Goal: Task Accomplishment & Management: Use online tool/utility

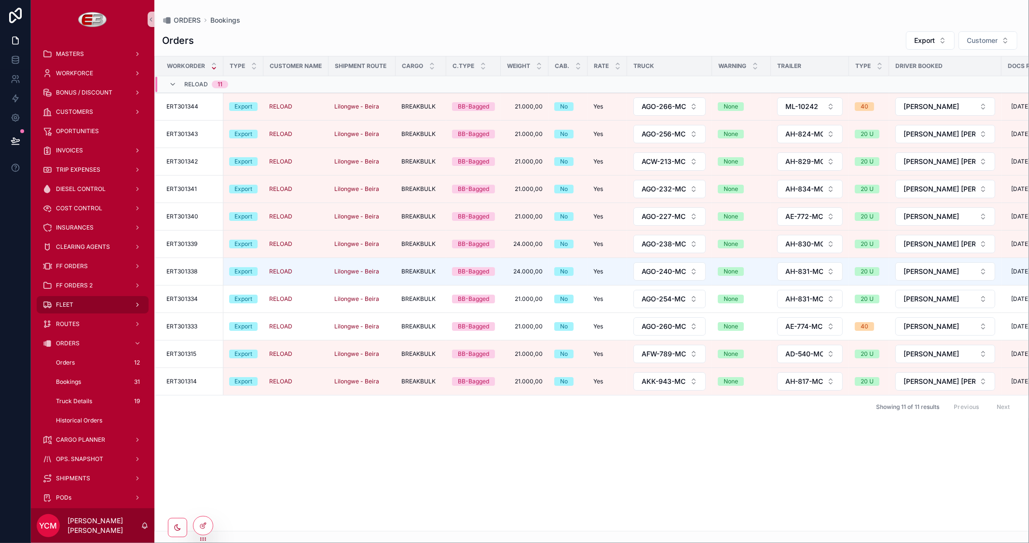
click at [76, 303] on div "FLEET" at bounding box center [92, 304] width 100 height 15
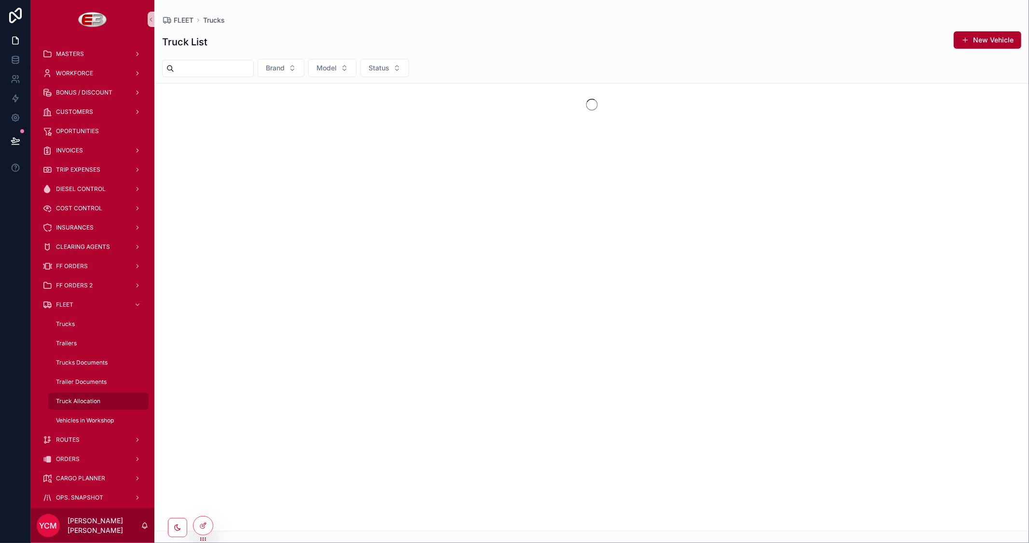
click at [94, 398] on span "Truck Allocation" at bounding box center [78, 402] width 44 height 8
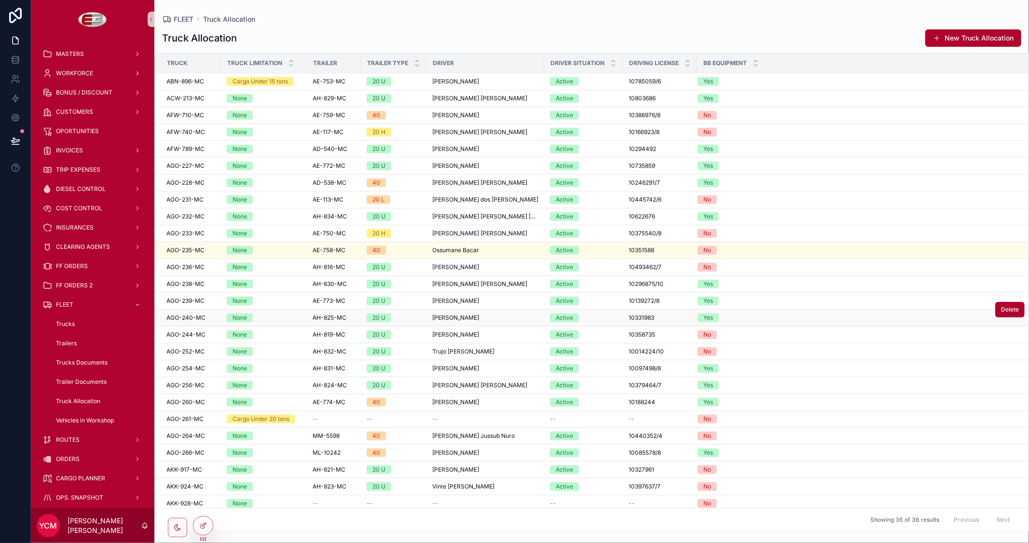
scroll to position [173, 0]
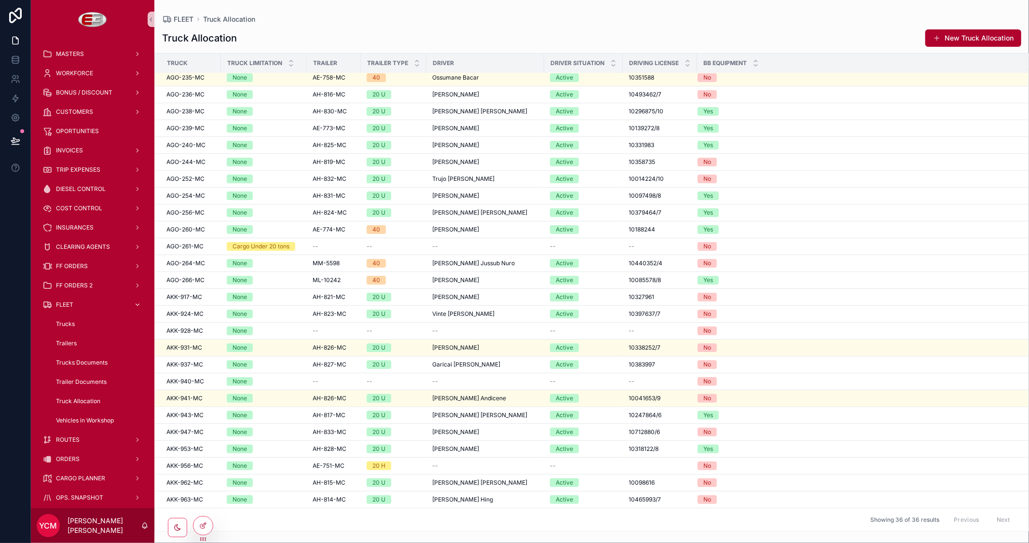
click at [69, 301] on span "FLEET" at bounding box center [64, 305] width 17 height 8
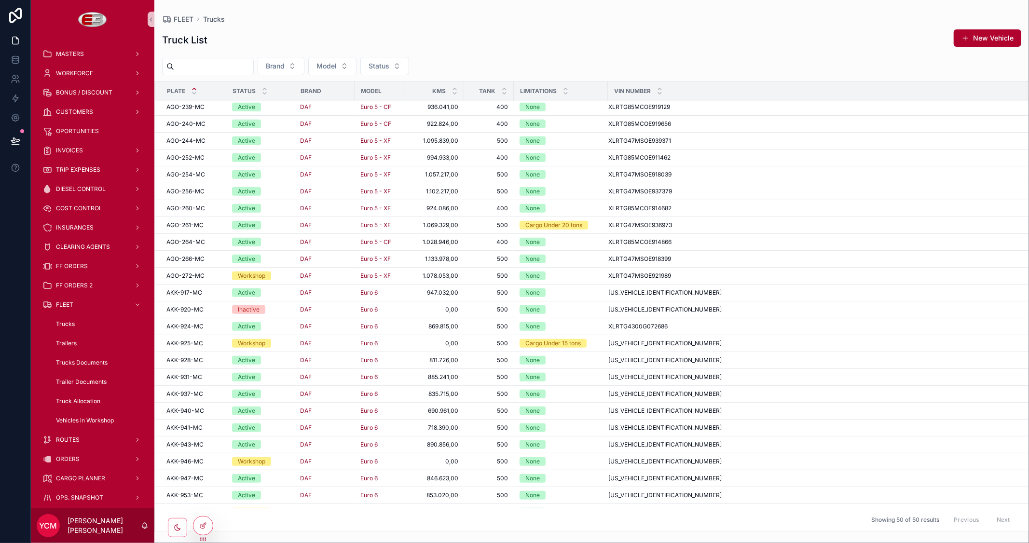
scroll to position [437, 0]
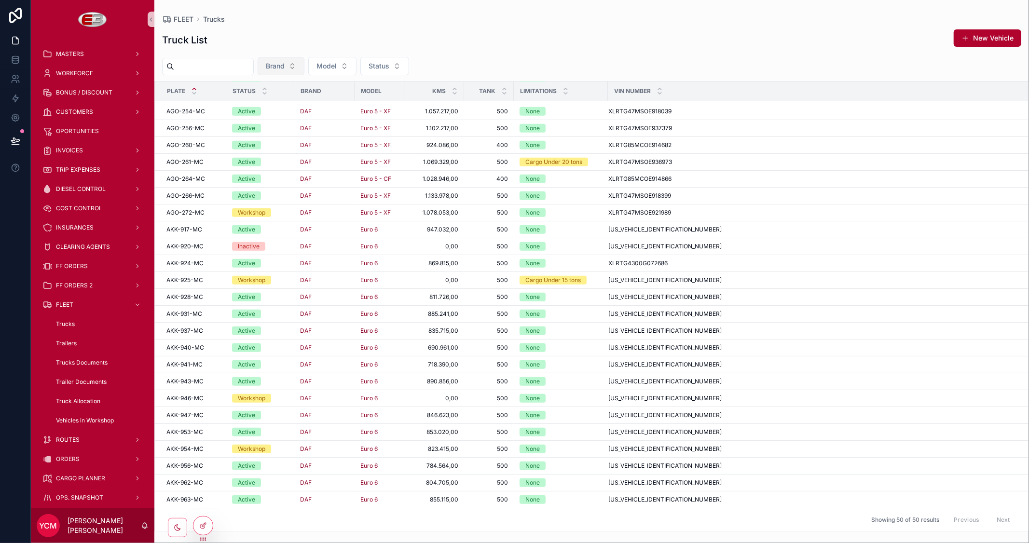
click at [304, 66] on button "Brand" at bounding box center [281, 66] width 47 height 18
click at [409, 65] on button "Status" at bounding box center [384, 66] width 49 height 18
click at [372, 119] on div "Workshop" at bounding box center [408, 120] width 116 height 15
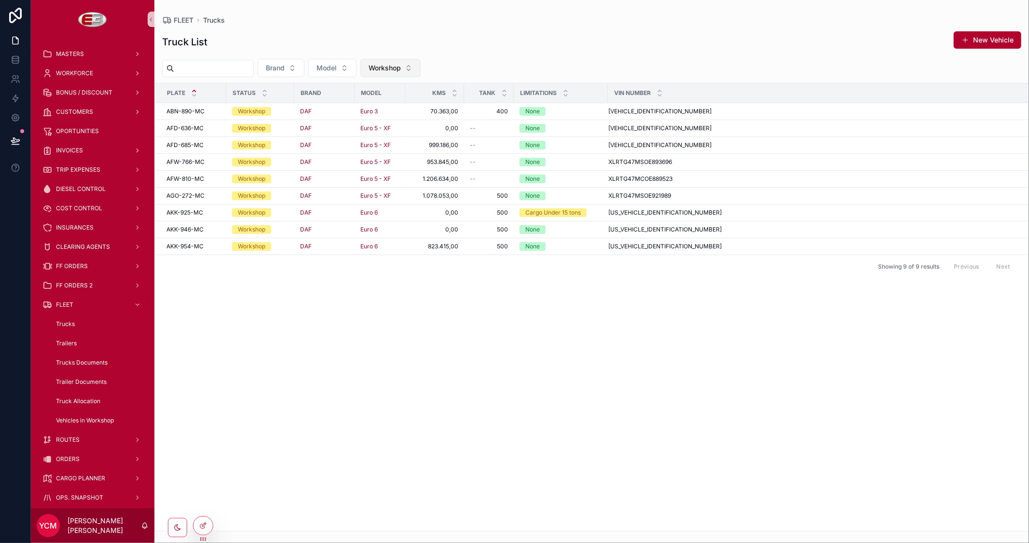
click at [418, 62] on button "Workshop" at bounding box center [390, 68] width 60 height 18
click at [392, 154] on div "Inactive" at bounding box center [414, 153] width 116 height 15
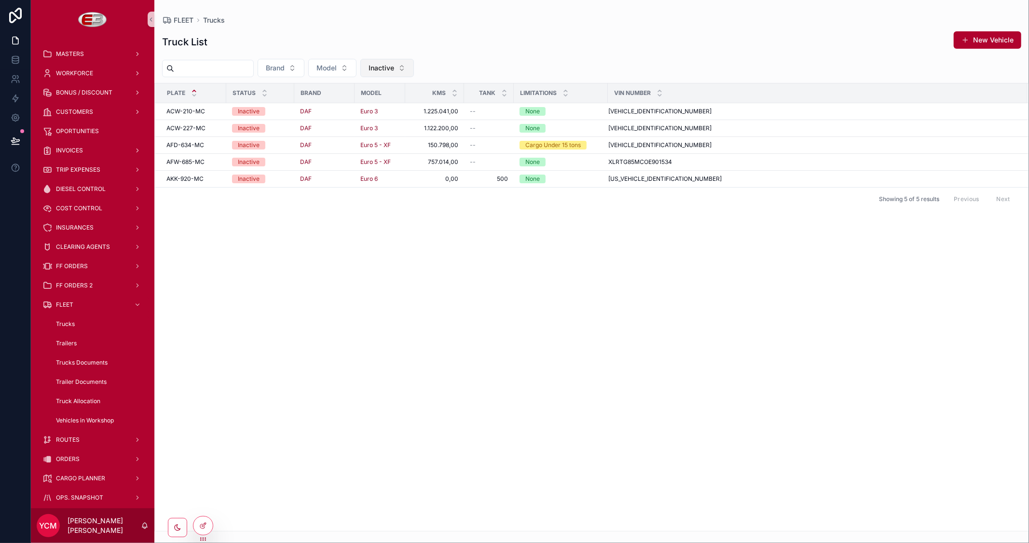
click at [414, 63] on button "Inactive" at bounding box center [387, 68] width 54 height 18
click at [375, 138] on div "Workshop" at bounding box center [410, 137] width 116 height 15
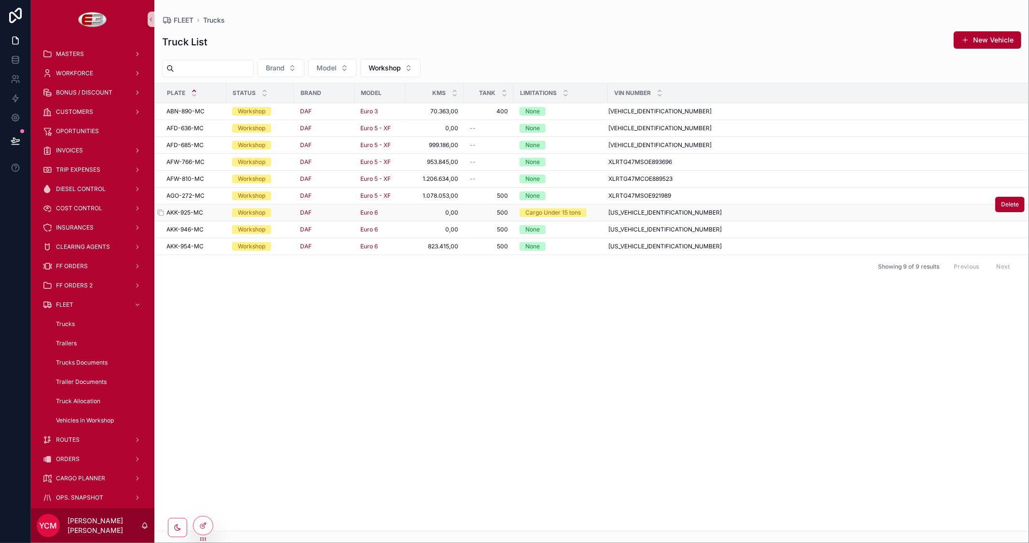
click at [205, 211] on div "AKK-925-MC AKK-925-MC" at bounding box center [193, 213] width 54 height 8
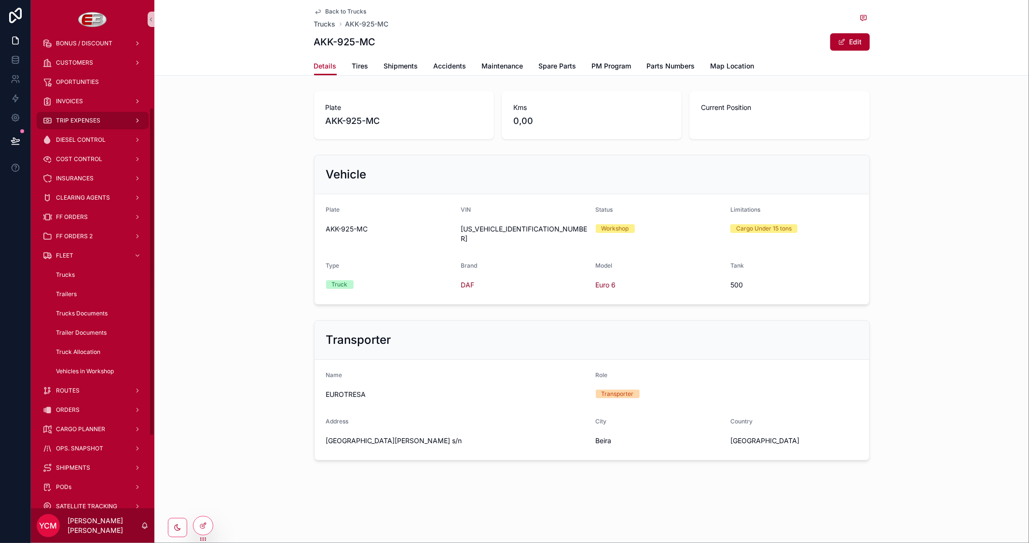
scroll to position [107, 0]
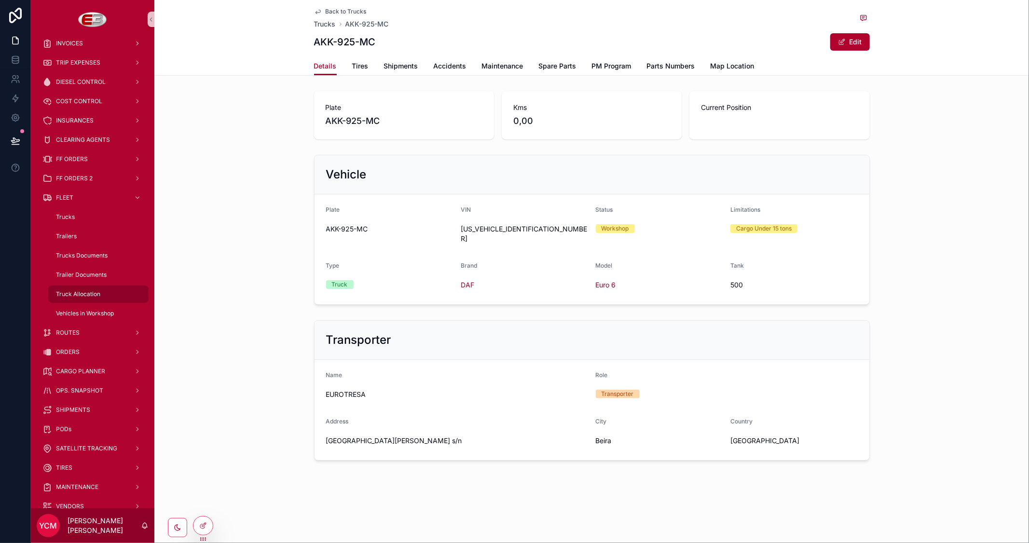
click at [76, 292] on span "Truck Allocation" at bounding box center [78, 294] width 44 height 8
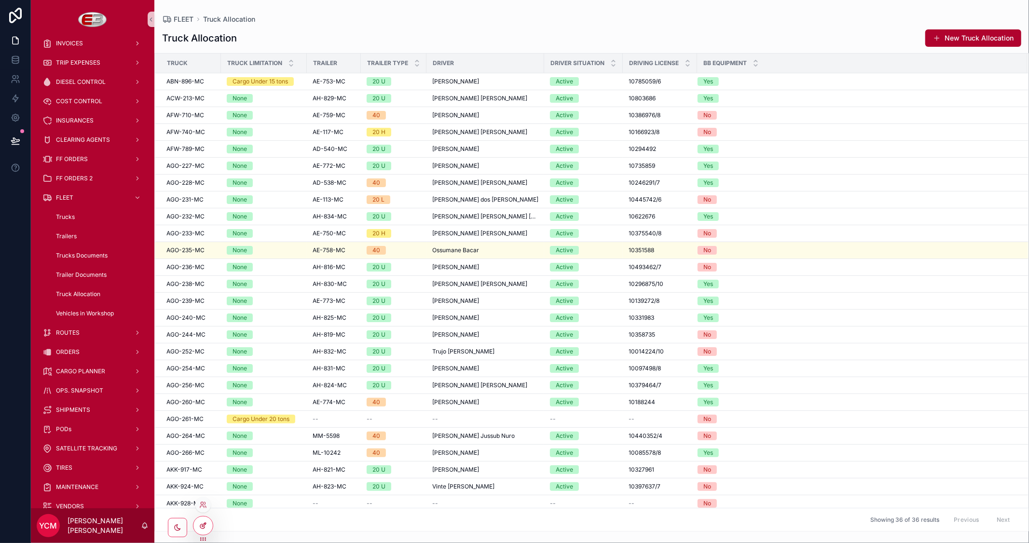
click at [199, 529] on icon at bounding box center [203, 526] width 8 height 8
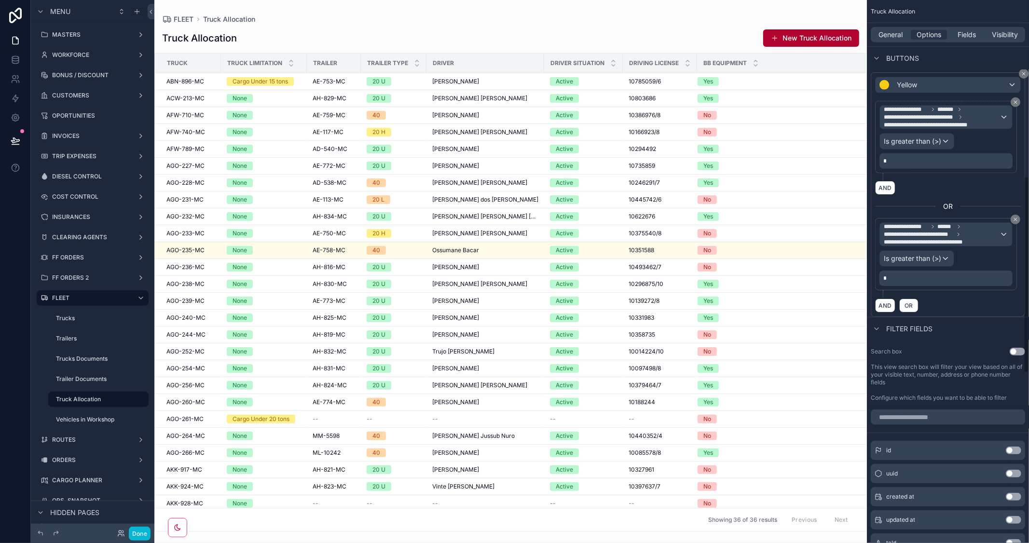
scroll to position [483, 0]
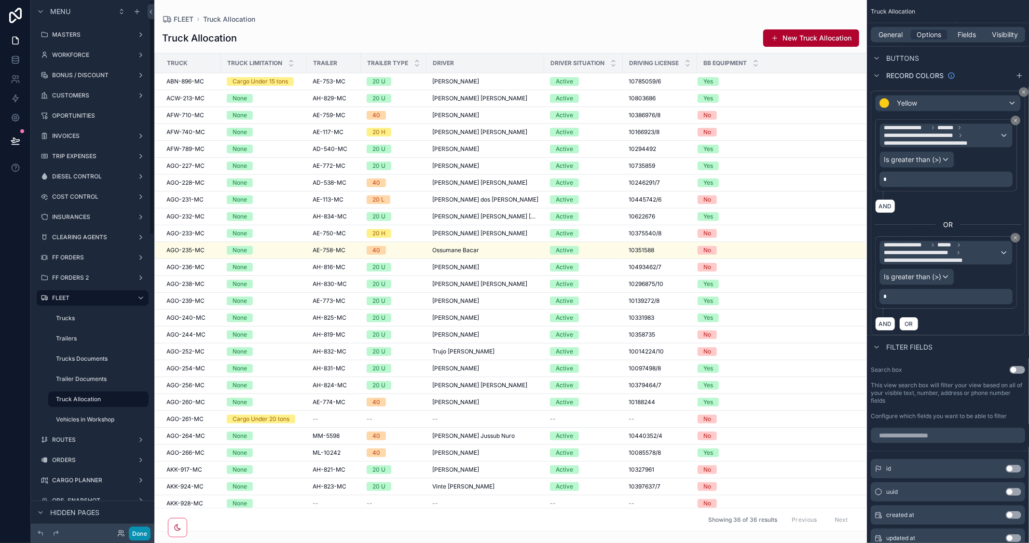
click at [134, 533] on button "Done" at bounding box center [140, 534] width 22 height 14
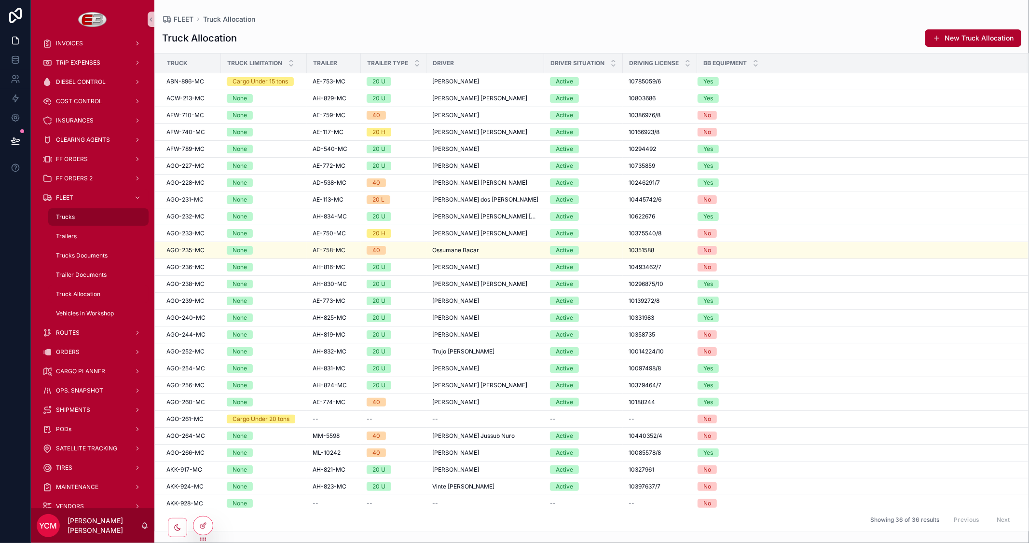
click at [73, 216] on span "Trucks" at bounding box center [65, 217] width 19 height 8
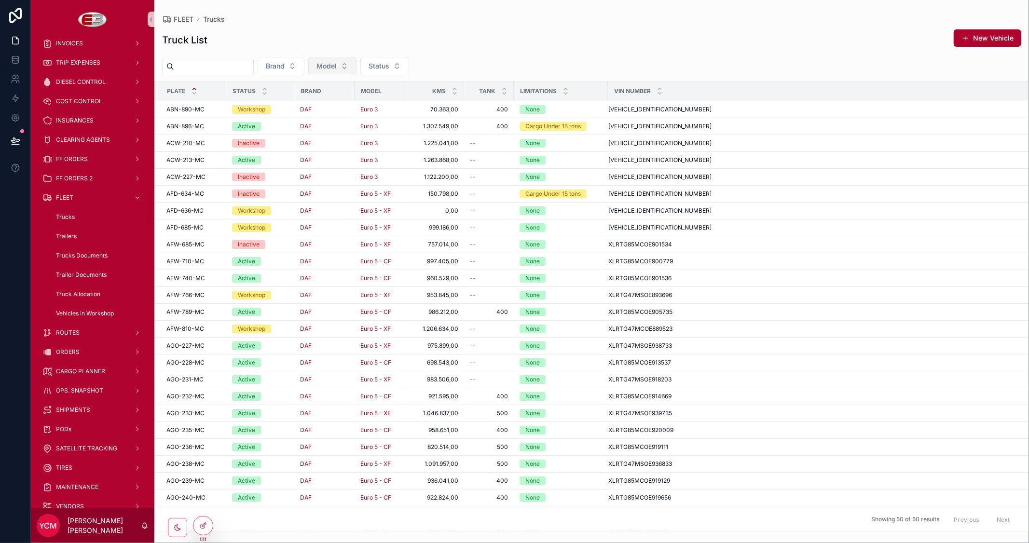
click at [337, 67] on span "Model" at bounding box center [327, 66] width 20 height 10
click at [554, 34] on div "Truck List New Vehicle" at bounding box center [591, 40] width 859 height 22
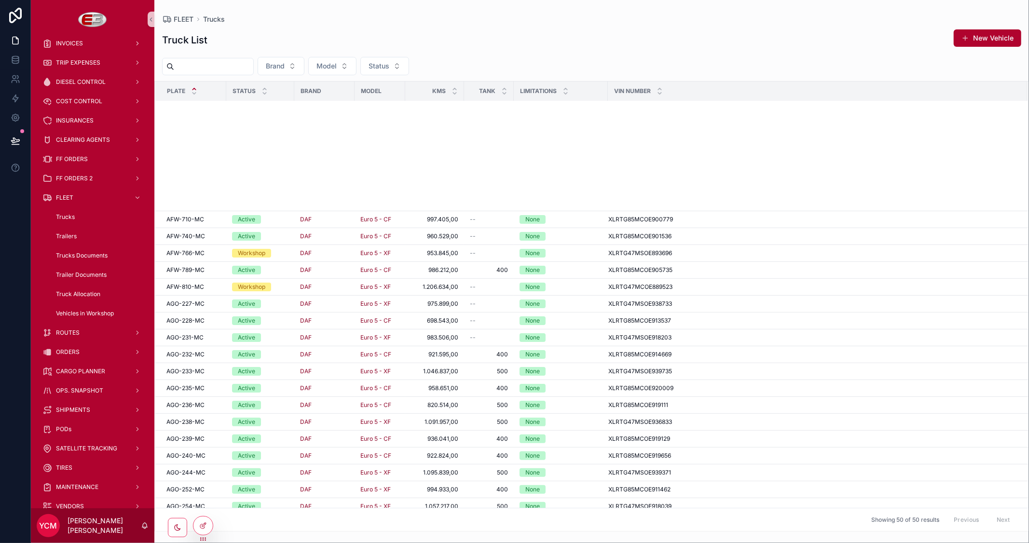
scroll to position [321, 0]
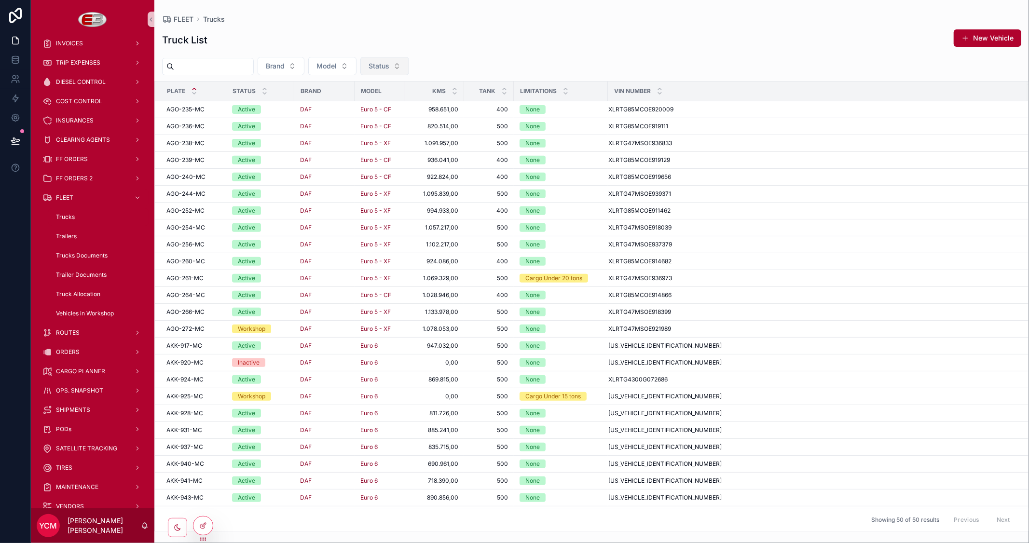
click at [389, 63] on span "Status" at bounding box center [379, 66] width 21 height 10
click at [380, 119] on div "Workshop" at bounding box center [408, 120] width 116 height 15
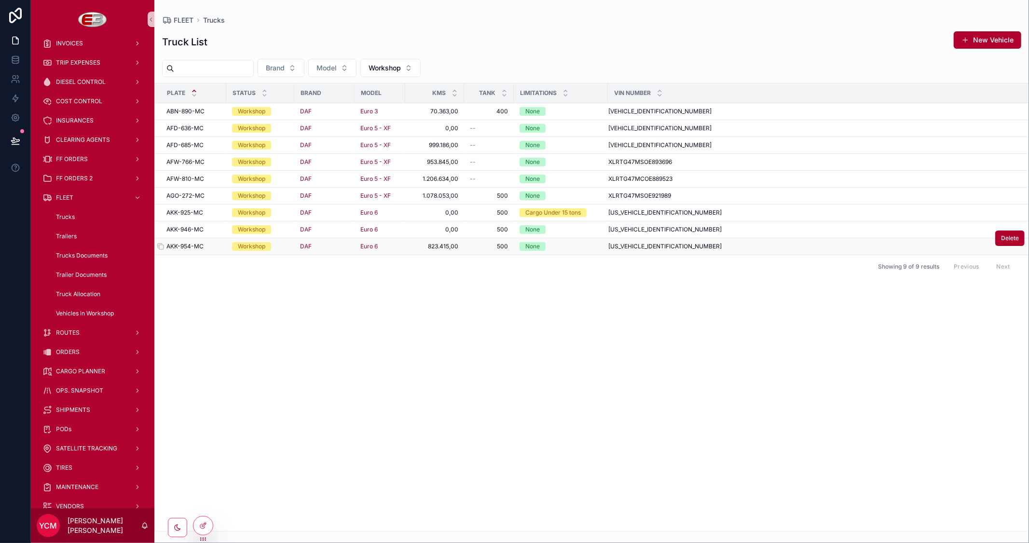
click at [200, 249] on span "AKK-954-MC" at bounding box center [184, 247] width 37 height 8
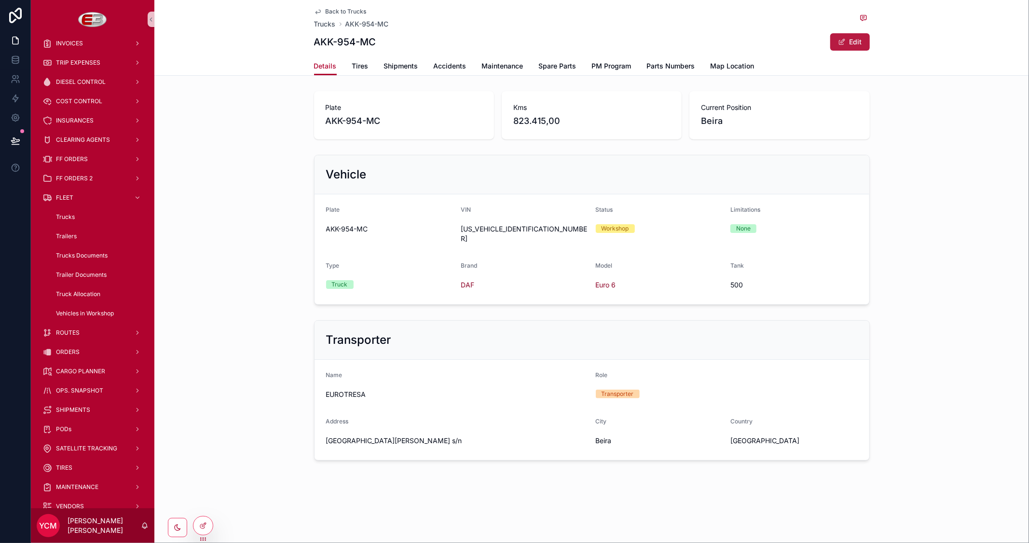
click at [843, 40] on span "scrollable content" at bounding box center [842, 42] width 8 height 8
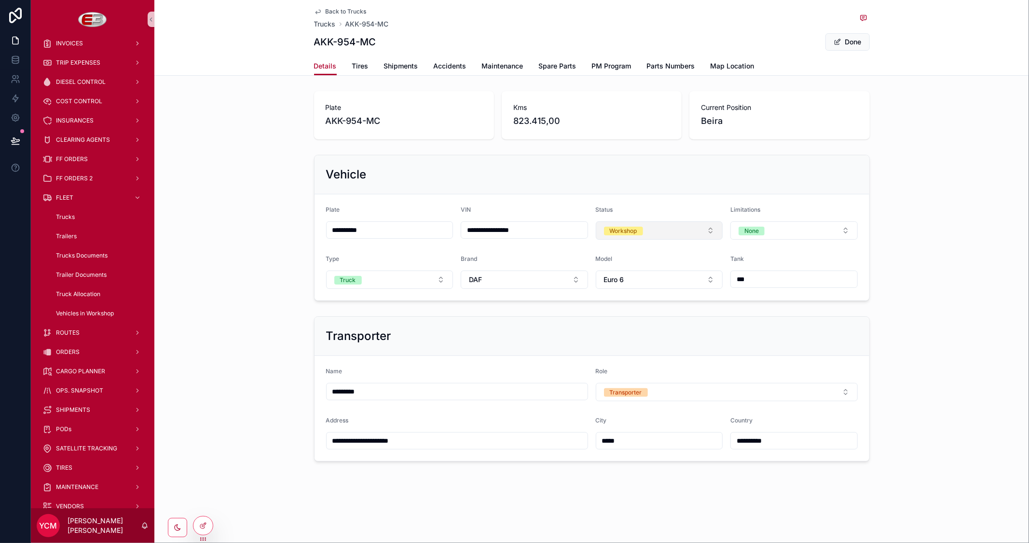
click at [670, 233] on button "Workshop" at bounding box center [659, 230] width 127 height 18
click at [622, 280] on div "Active" at bounding box center [615, 283] width 17 height 9
click at [850, 41] on button "Done" at bounding box center [848, 41] width 44 height 17
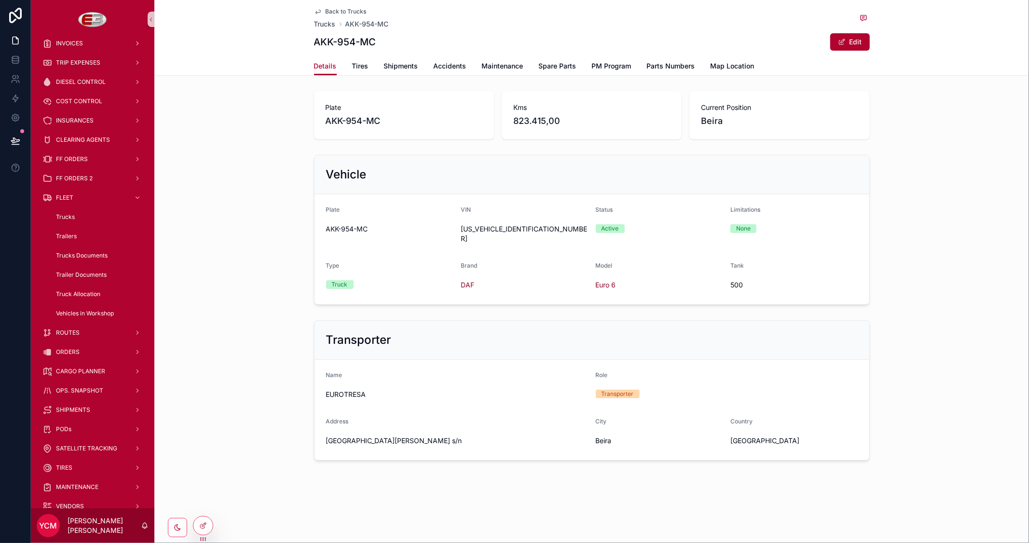
click at [335, 9] on span "Back to Trucks" at bounding box center [346, 12] width 41 height 8
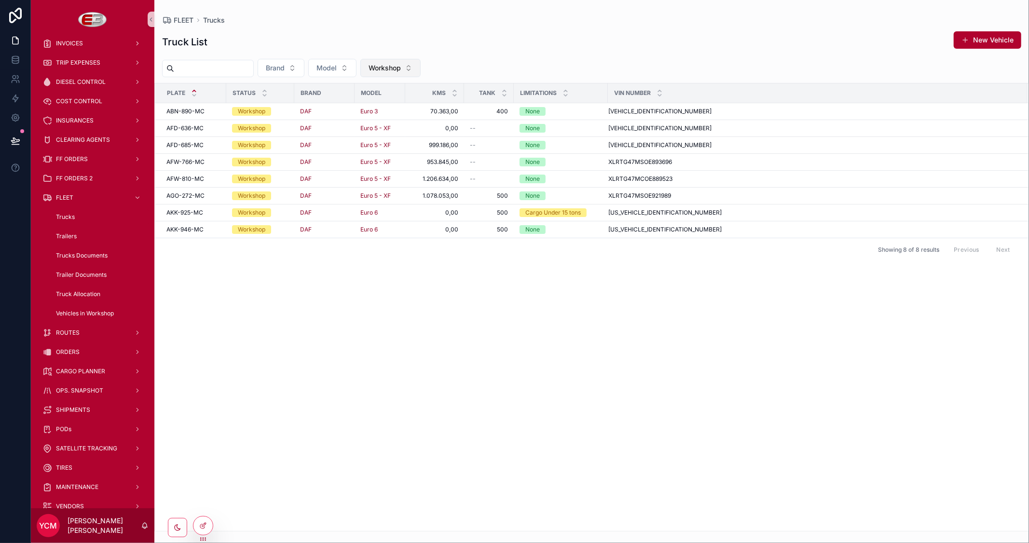
click at [401, 68] on span "Workshop" at bounding box center [385, 68] width 32 height 10
click at [372, 121] on div "Active" at bounding box center [414, 122] width 116 height 15
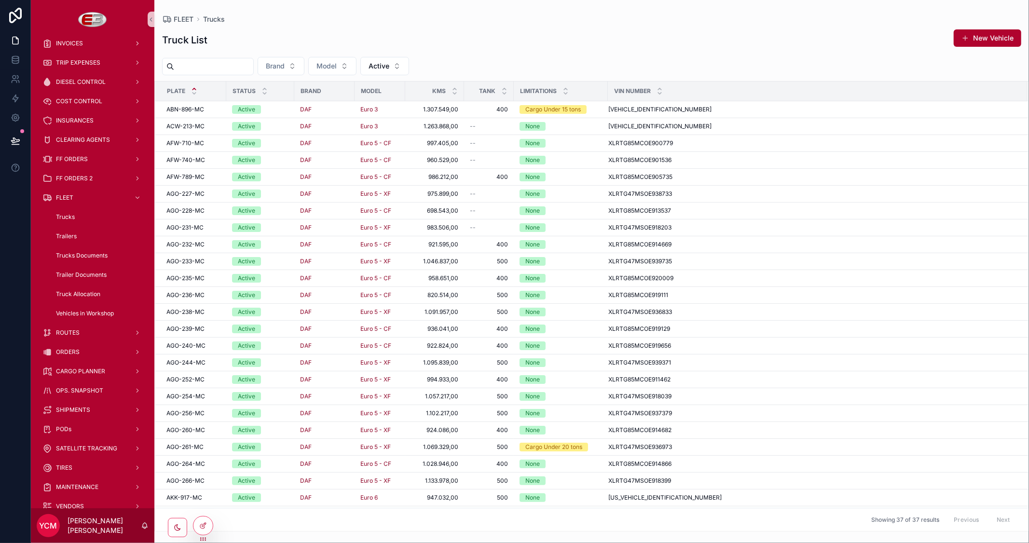
scroll to position [218, 0]
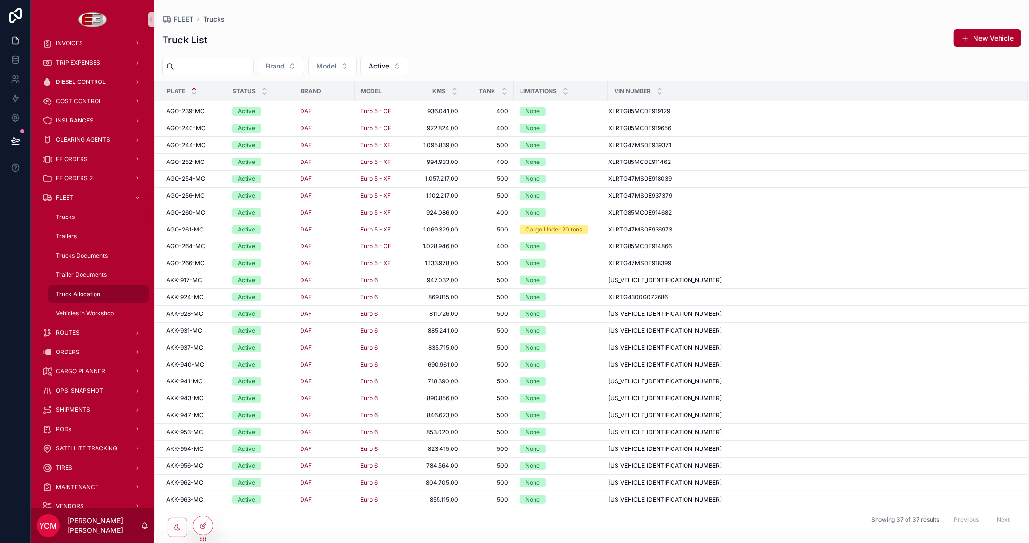
click at [77, 300] on div "Truck Allocation" at bounding box center [98, 294] width 89 height 15
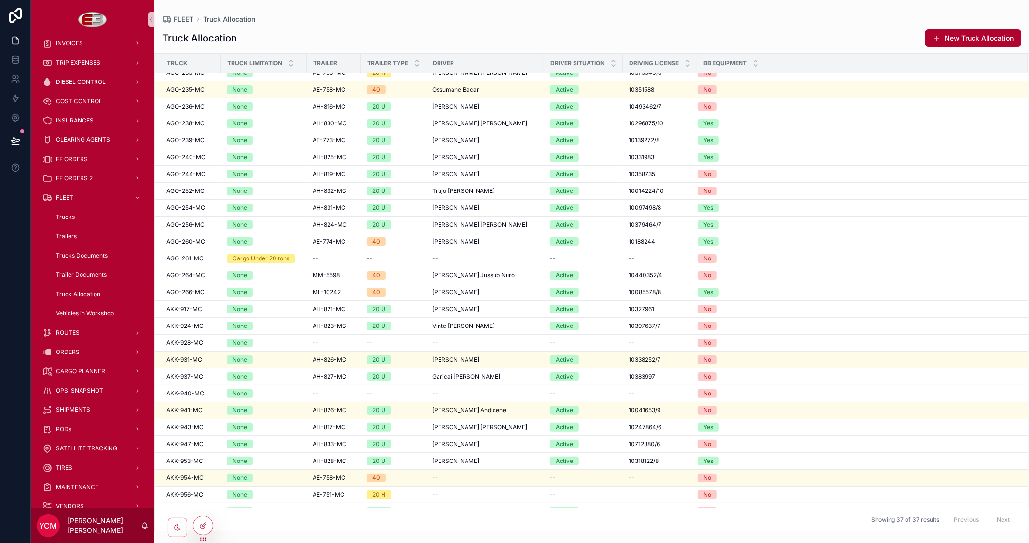
scroll to position [189, 0]
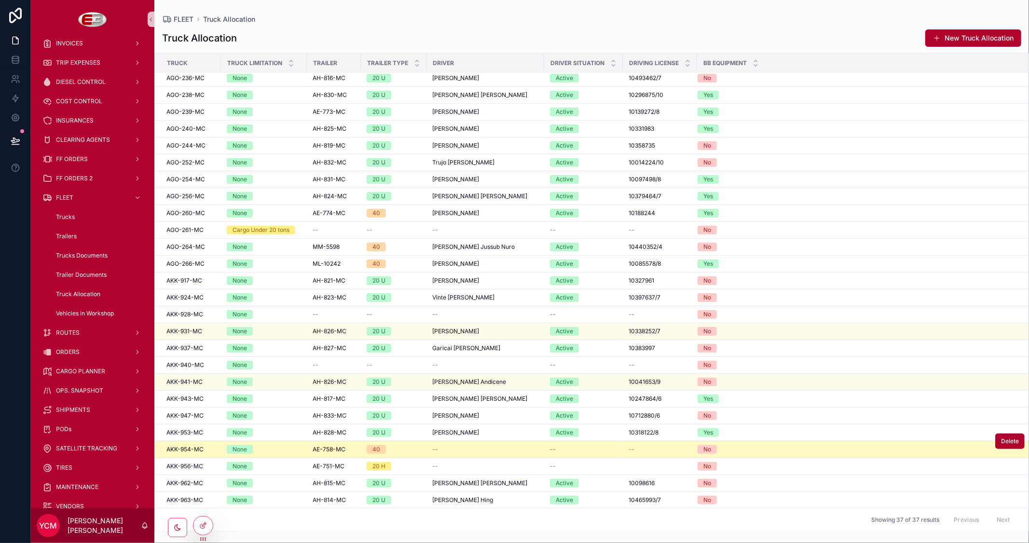
click at [273, 451] on div "None" at bounding box center [264, 449] width 74 height 9
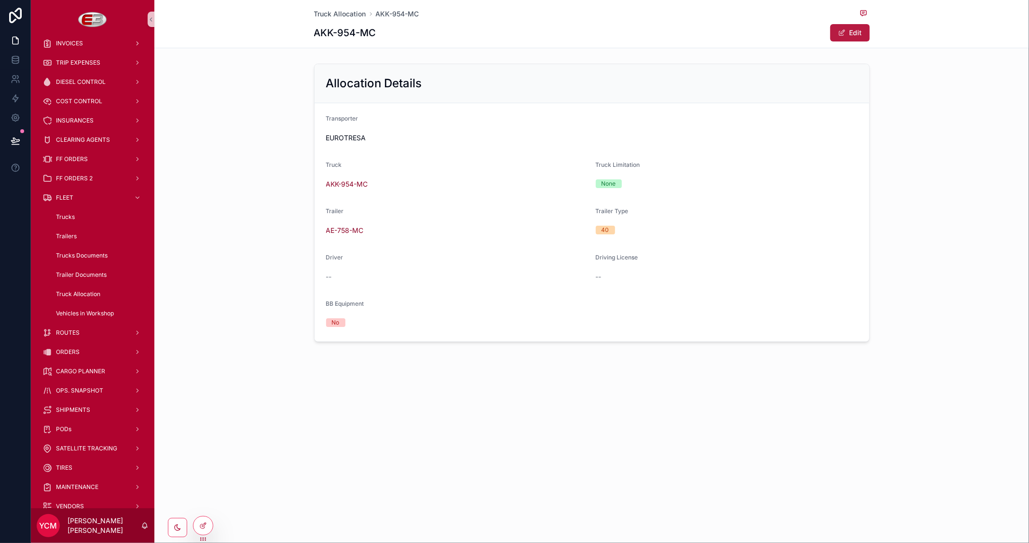
click at [848, 37] on button "Edit" at bounding box center [850, 32] width 40 height 17
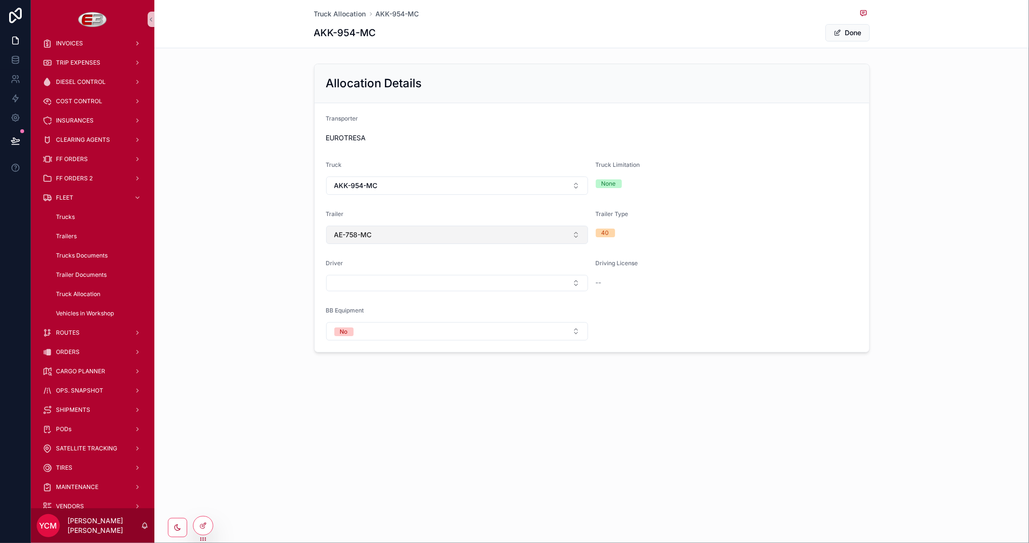
click at [568, 234] on button "AE-758-MC" at bounding box center [457, 235] width 262 height 18
click at [425, 277] on div "None" at bounding box center [457, 274] width 257 height 15
click at [698, 417] on div "Truck Allocation AKK-954-MC AKK-954-MC Done Allocation Details Transporter EURO…" at bounding box center [591, 271] width 875 height 543
click at [861, 37] on button "Done" at bounding box center [848, 32] width 44 height 17
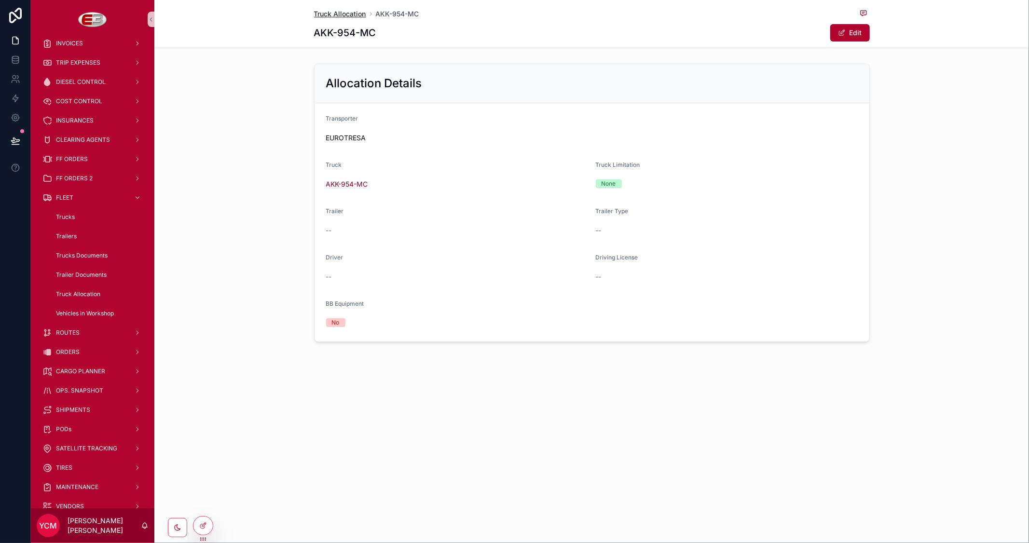
click at [336, 12] on span "Truck Allocation" at bounding box center [340, 14] width 52 height 10
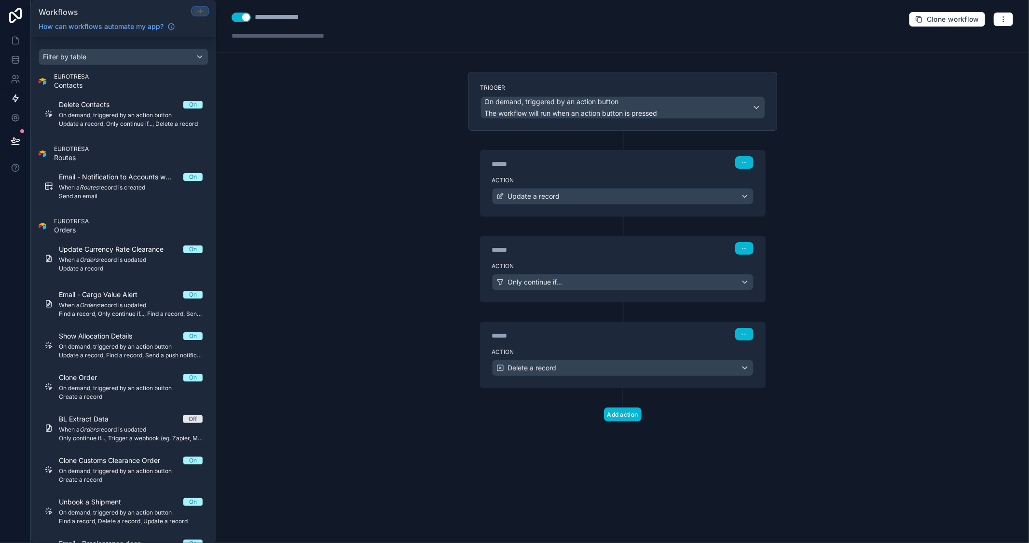
click at [201, 13] on icon at bounding box center [200, 11] width 8 height 8
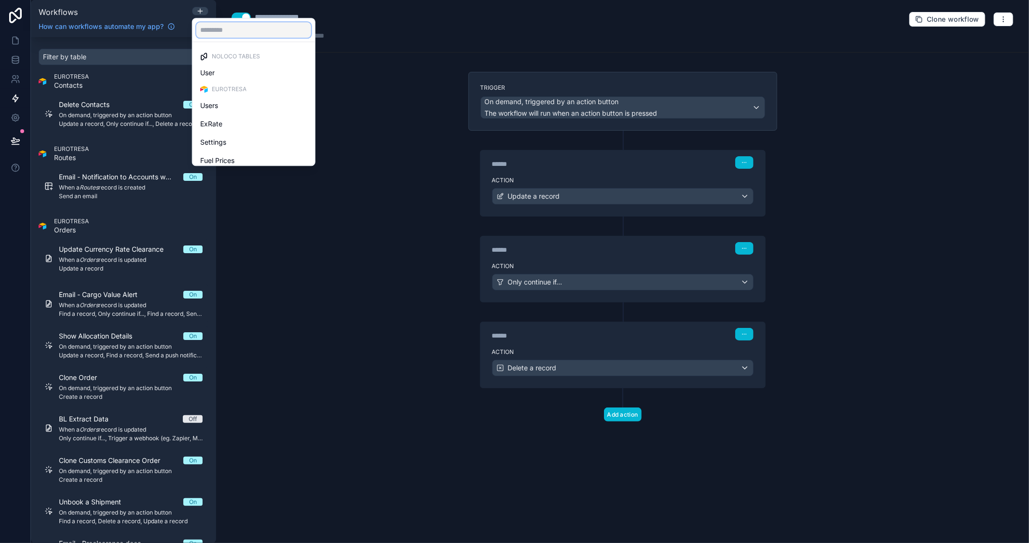
click at [221, 35] on input "text" at bounding box center [253, 29] width 115 height 15
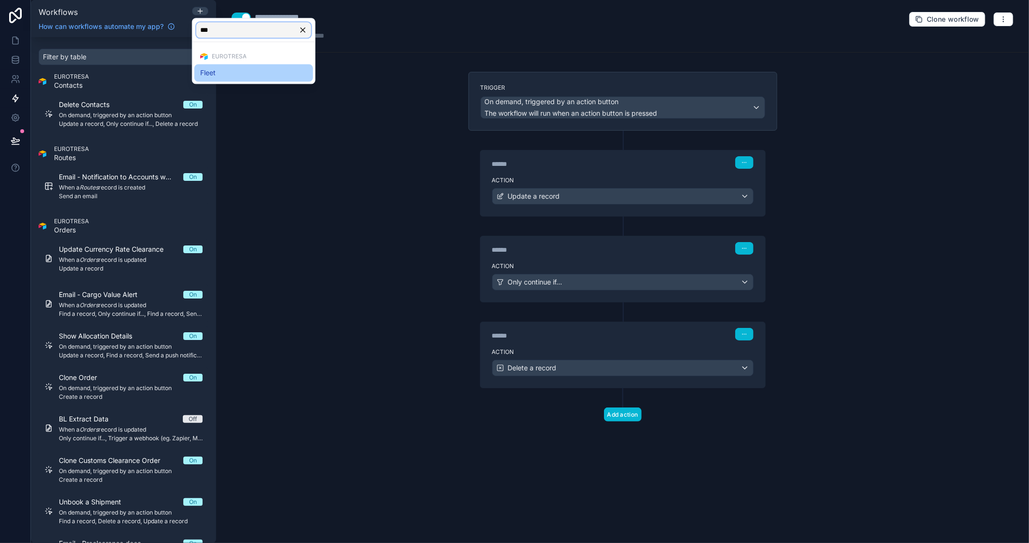
type input "***"
click at [218, 73] on div "Fleet" at bounding box center [253, 73] width 107 height 12
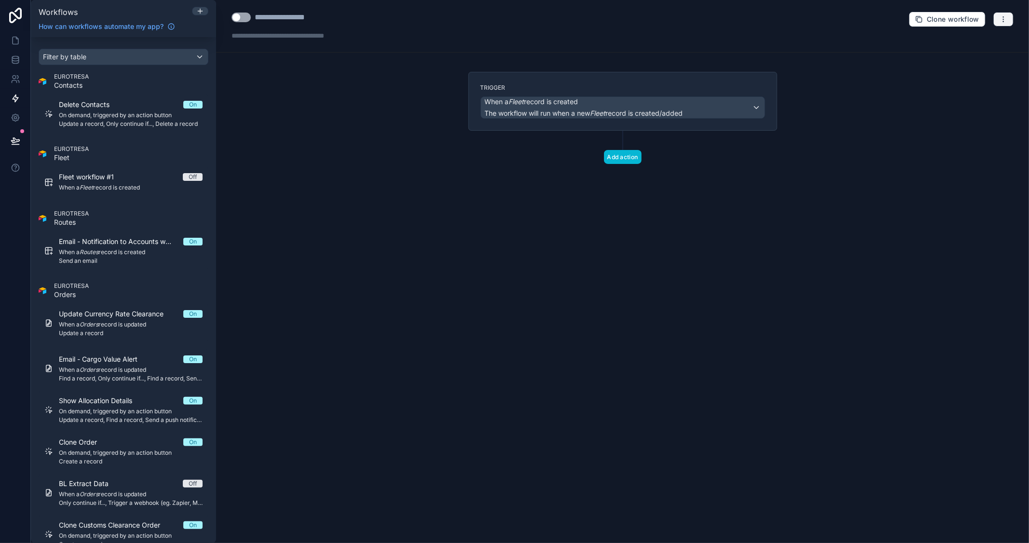
click at [1012, 15] on button "button" at bounding box center [1003, 19] width 20 height 14
click at [976, 73] on span "Delete workflow" at bounding box center [978, 73] width 46 height 8
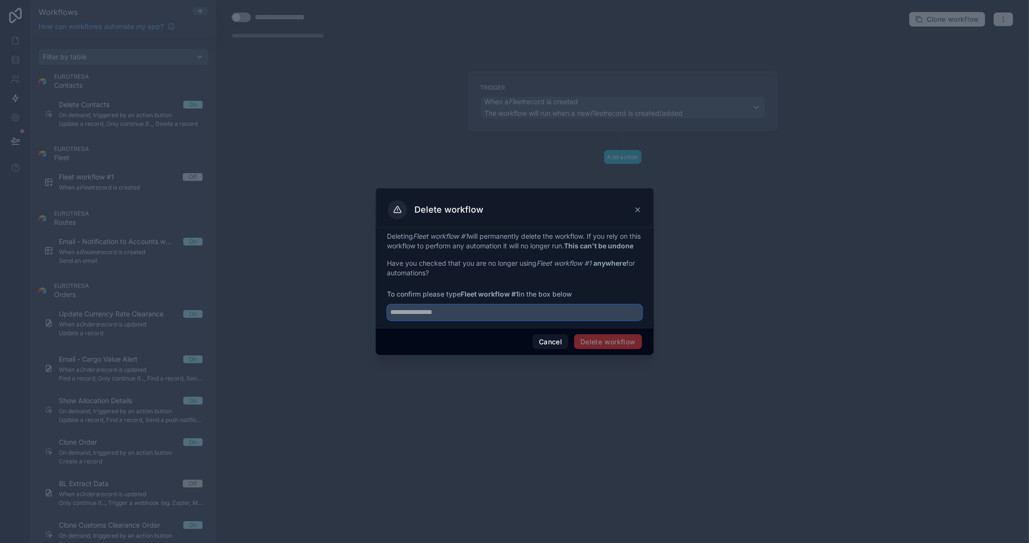
click at [507, 320] on input "text" at bounding box center [514, 312] width 255 height 15
type input "*"
type input "**********"
click at [634, 350] on button "Delete workflow" at bounding box center [608, 341] width 68 height 15
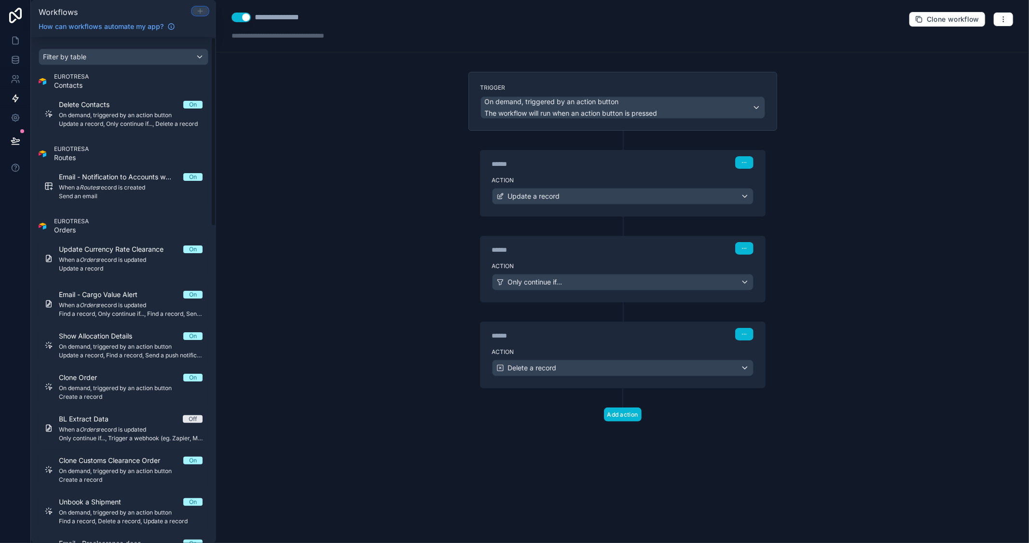
click at [198, 12] on icon at bounding box center [200, 11] width 8 height 8
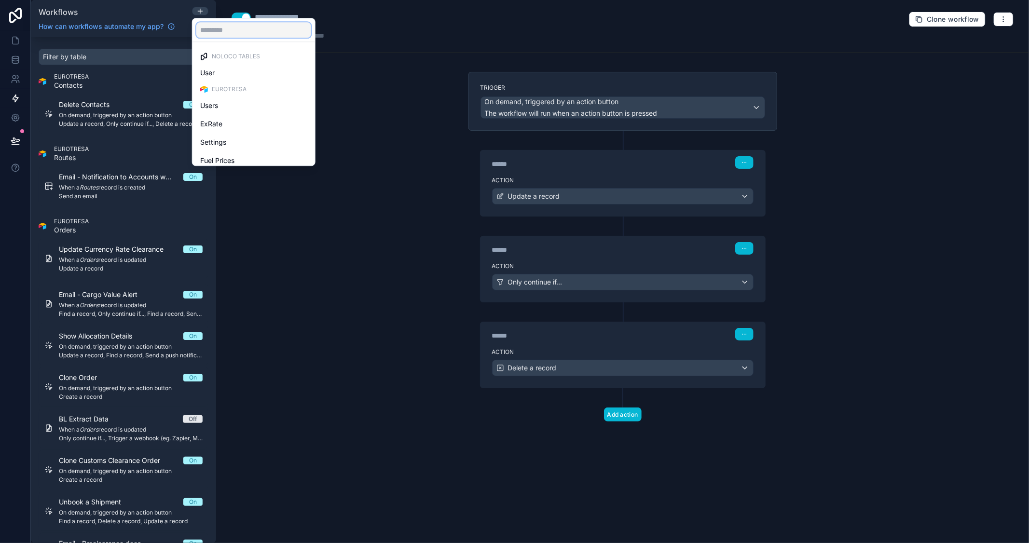
click at [216, 32] on input "text" at bounding box center [253, 29] width 115 height 15
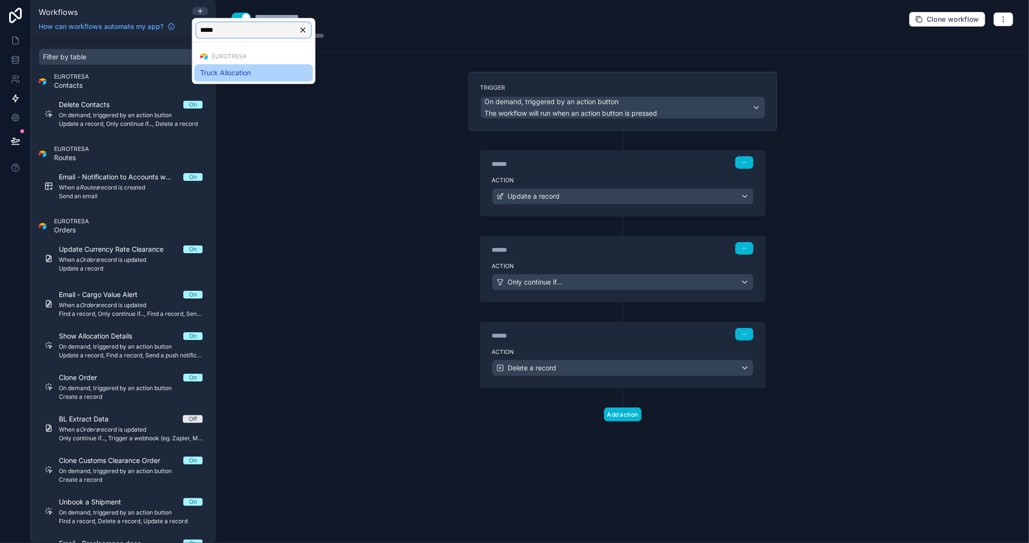
type input "*****"
click at [239, 74] on span "Truck Allocation" at bounding box center [225, 73] width 51 height 12
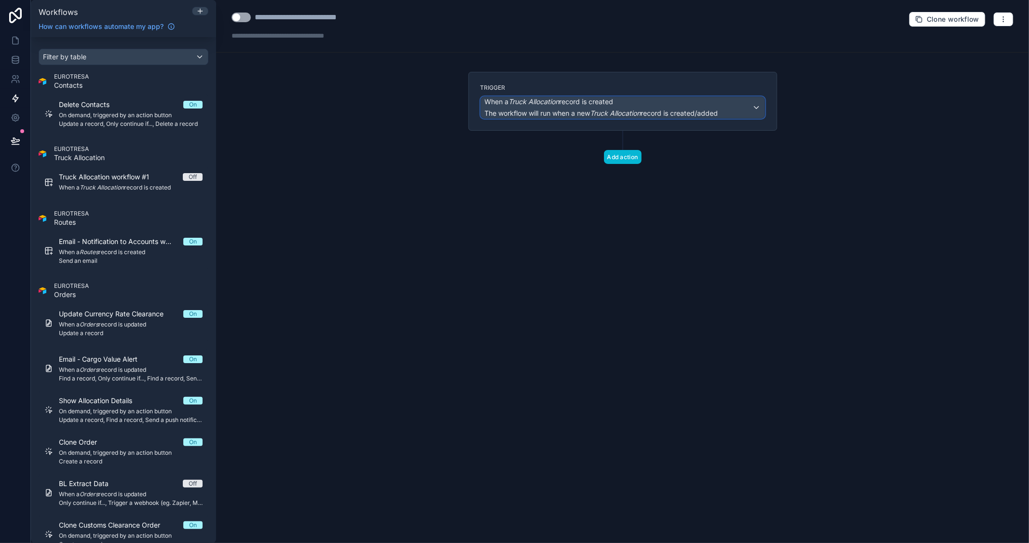
click at [549, 102] on em "Truck Allocation" at bounding box center [534, 101] width 51 height 8
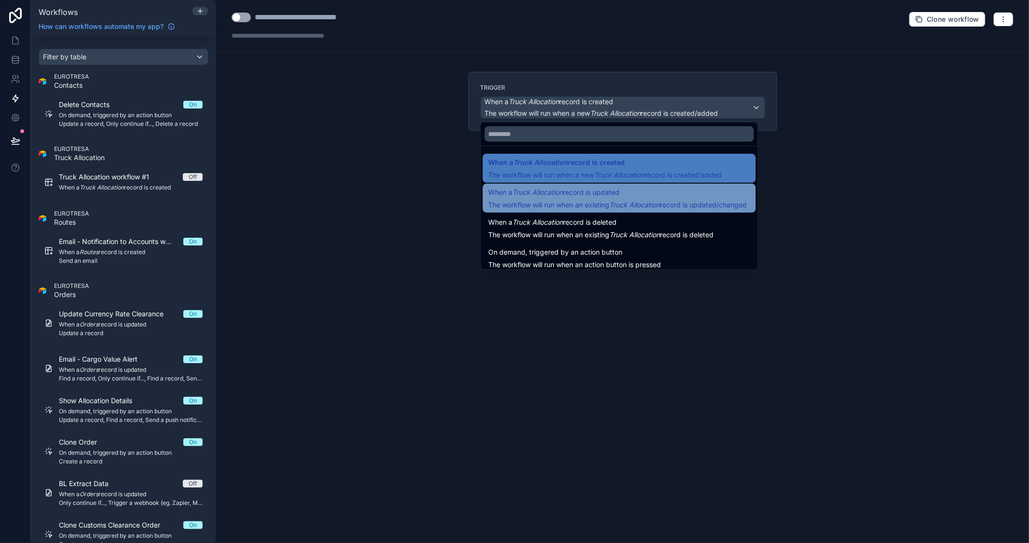
click at [579, 198] on span "When a Truck Allocation record is updated" at bounding box center [554, 193] width 131 height 12
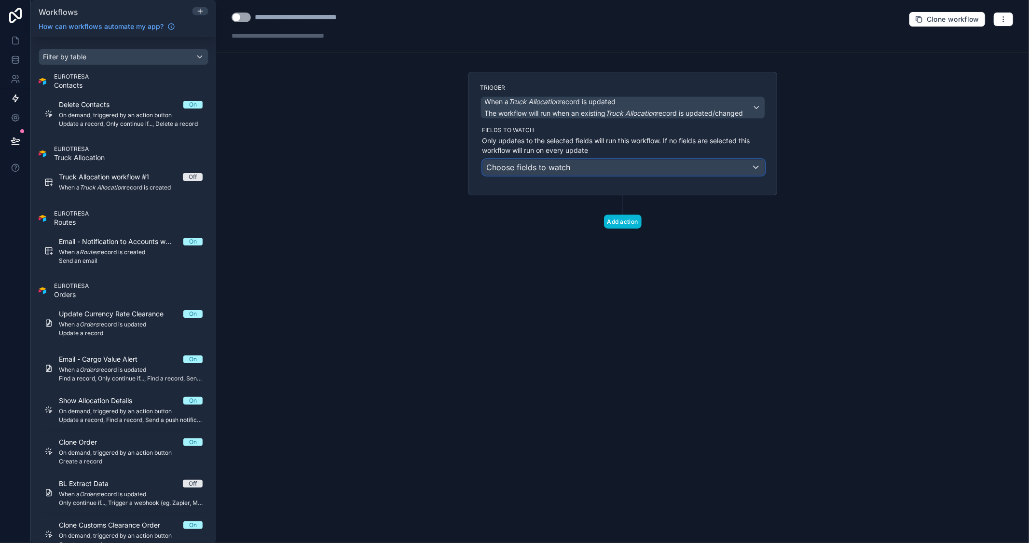
click at [566, 171] on span "Choose fields to watch" at bounding box center [529, 168] width 84 height 10
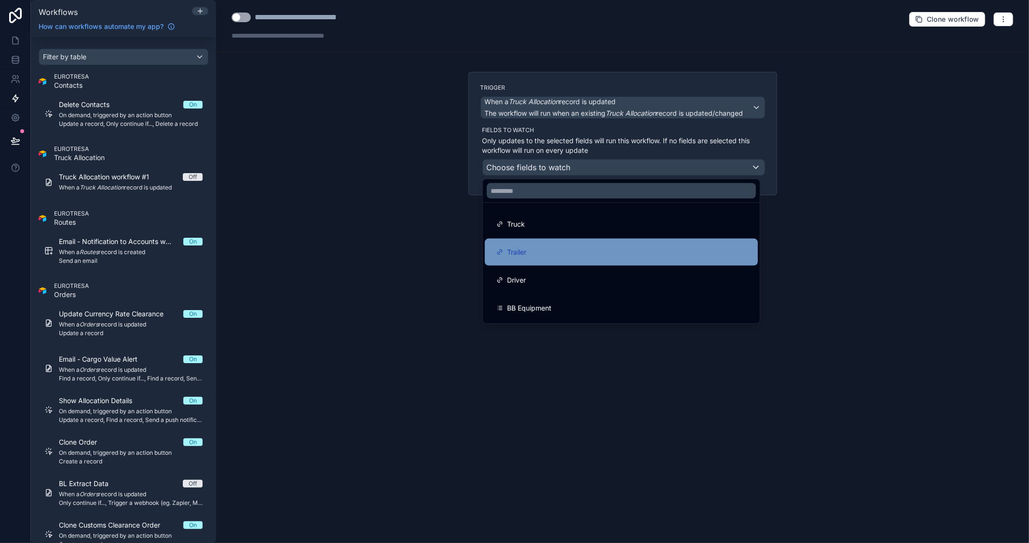
click at [534, 249] on div "Trailer" at bounding box center [621, 253] width 250 height 12
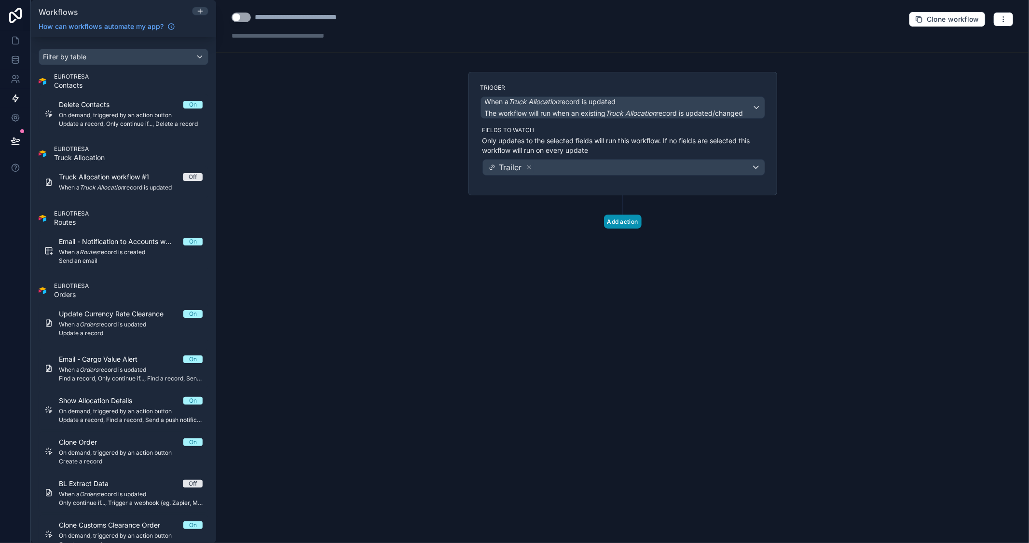
click at [631, 222] on button "Add action" at bounding box center [623, 222] width 38 height 14
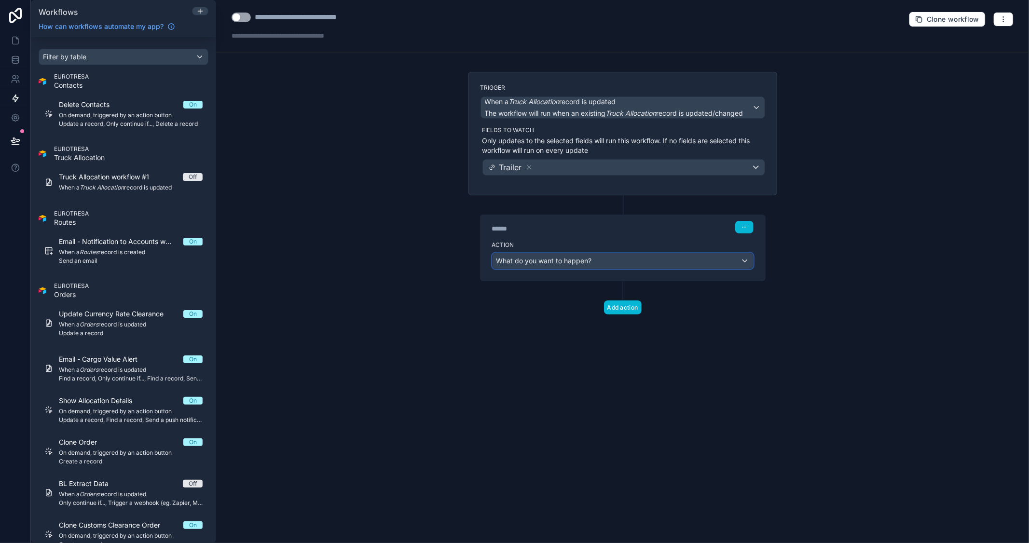
click at [603, 262] on div "What do you want to happen?" at bounding box center [623, 260] width 261 height 15
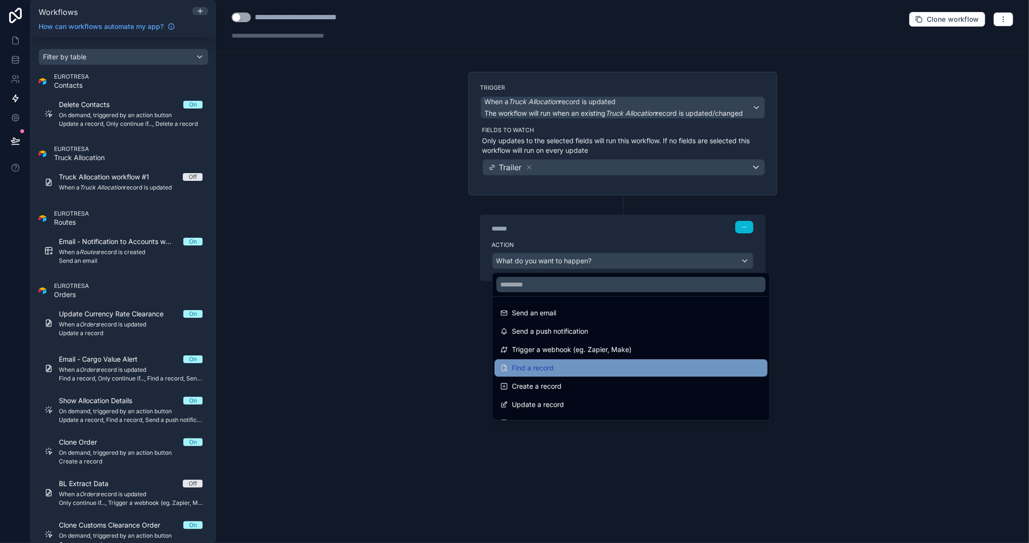
click at [555, 367] on div "Find a record" at bounding box center [631, 368] width 262 height 12
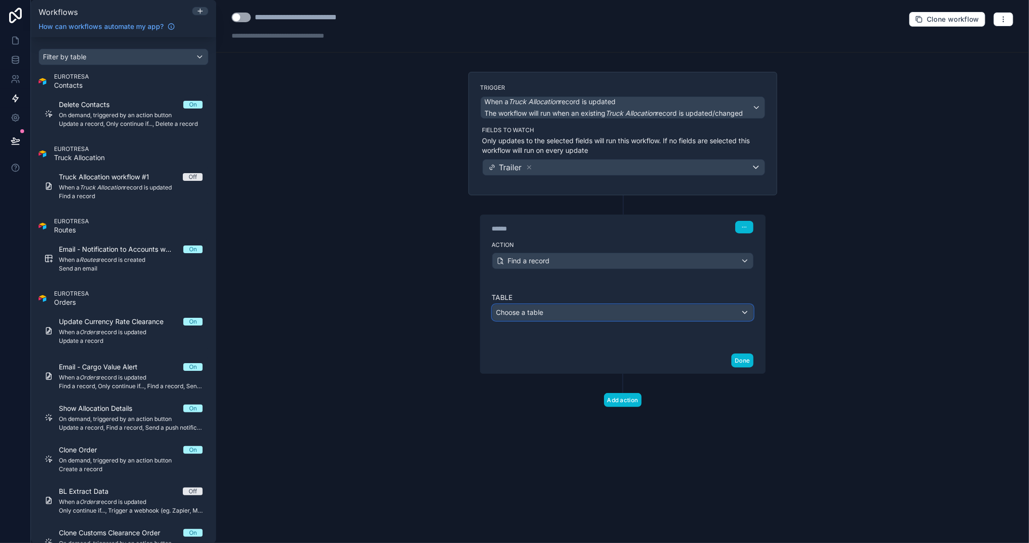
click at [579, 317] on div "Choose a table" at bounding box center [623, 312] width 261 height 15
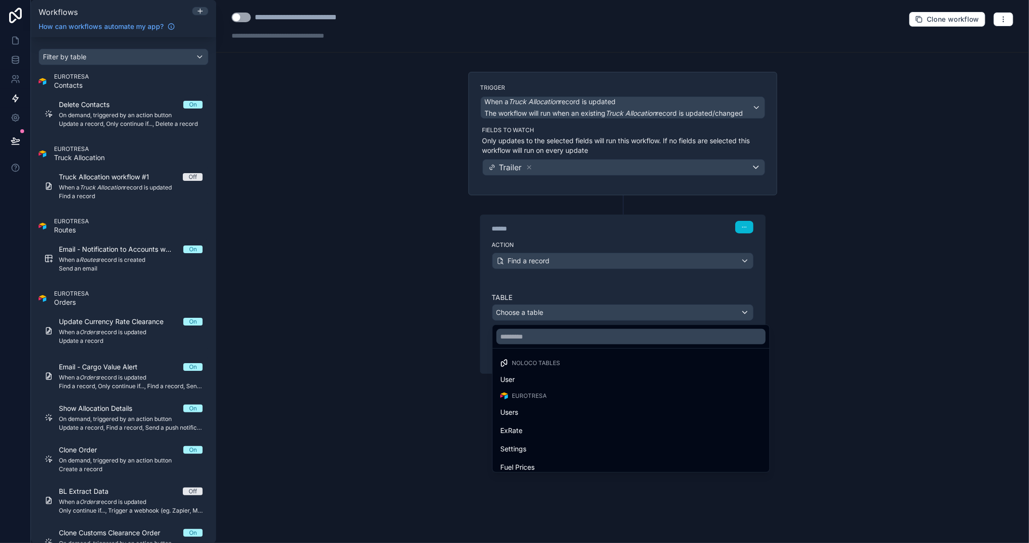
click at [547, 311] on div at bounding box center [514, 271] width 1029 height 543
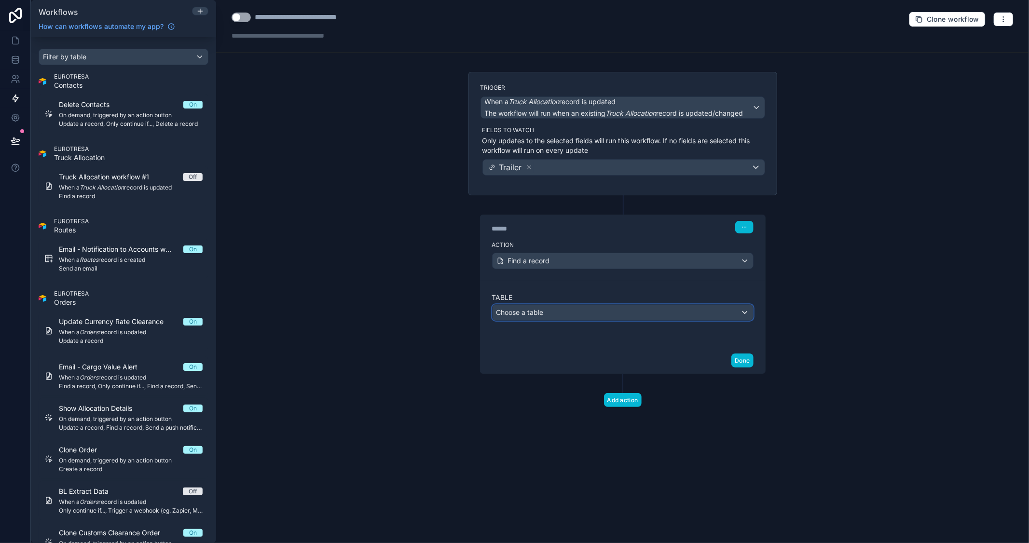
click at [547, 311] on div "Choose a table" at bounding box center [623, 312] width 261 height 15
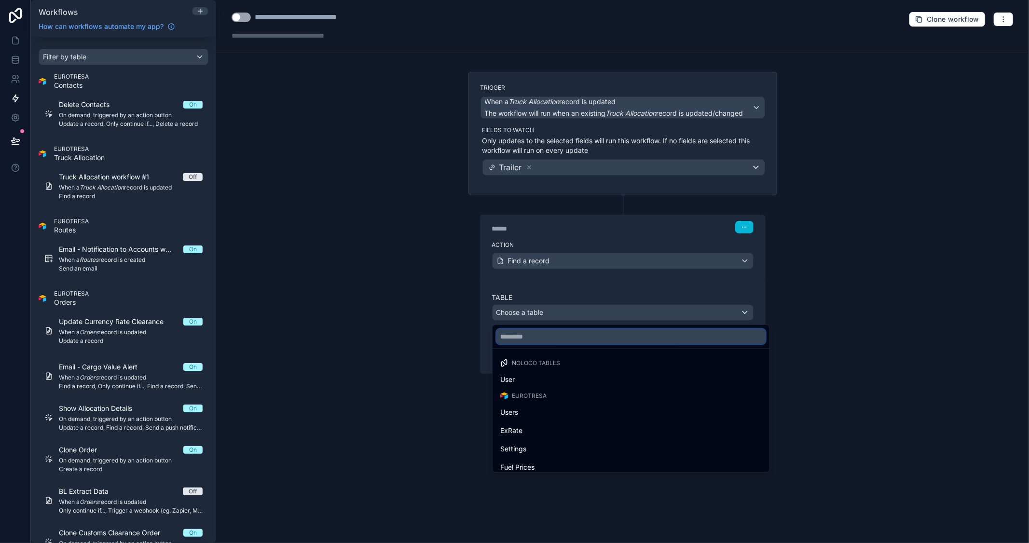
click at [529, 334] on input "text" at bounding box center [630, 336] width 269 height 15
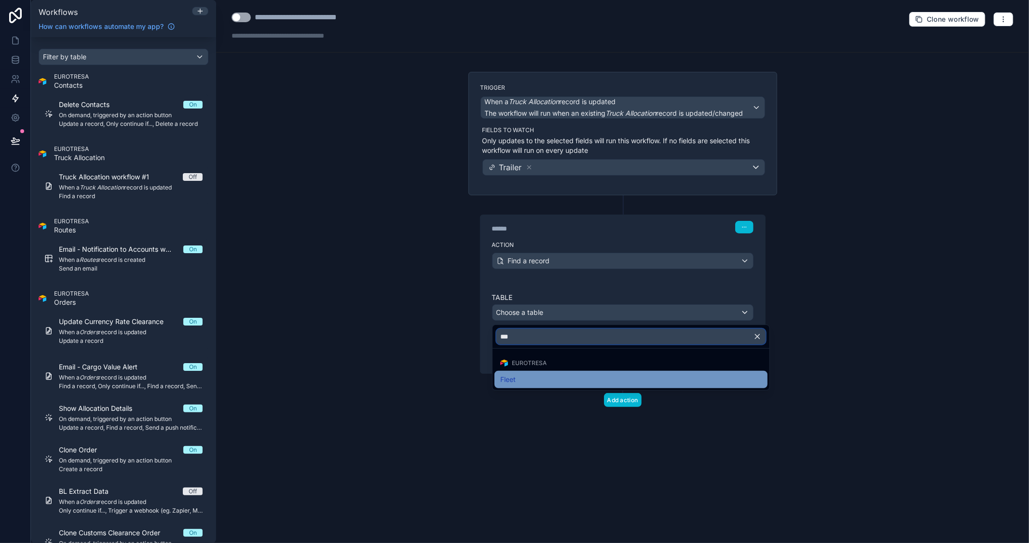
type input "***"
click at [526, 374] on div "Fleet" at bounding box center [631, 380] width 262 height 12
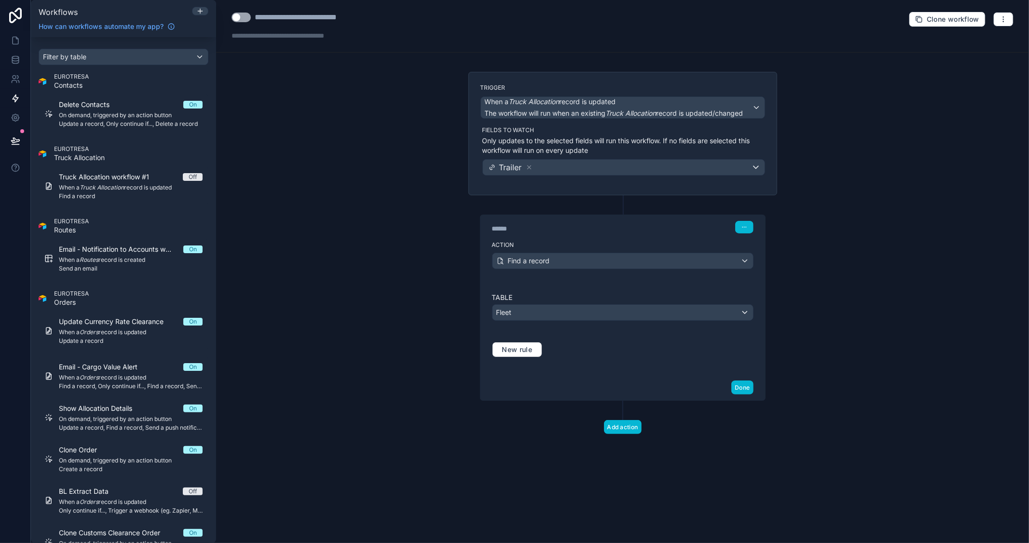
click at [515, 237] on div "****** Step 1" at bounding box center [623, 226] width 285 height 22
click at [499, 252] on div "Action Find a record" at bounding box center [623, 258] width 285 height 43
click at [518, 234] on div "****** Step 1" at bounding box center [623, 226] width 285 height 22
click at [507, 248] on label "Action" at bounding box center [623, 245] width 262 height 8
click at [513, 242] on label "Action" at bounding box center [623, 245] width 262 height 8
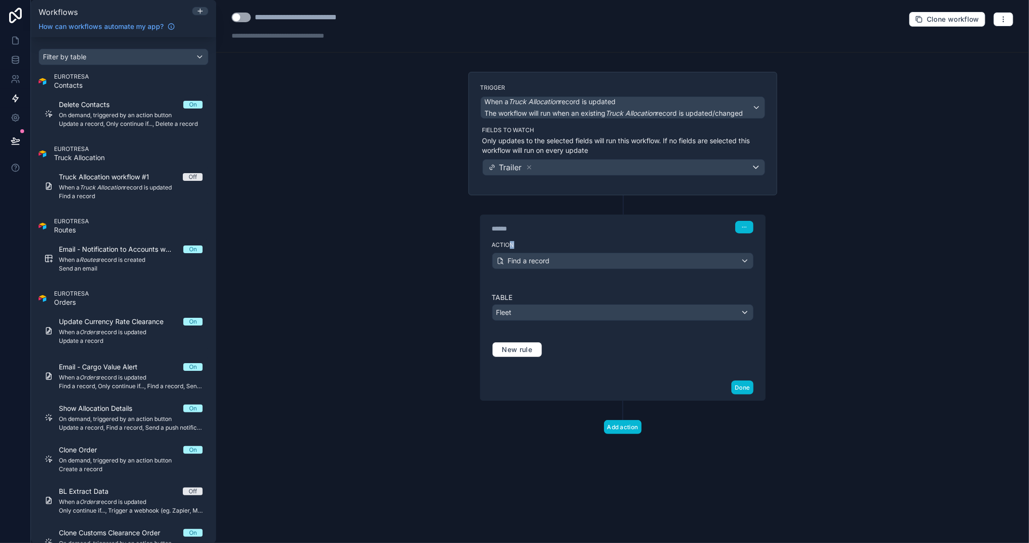
click at [514, 242] on label "Action" at bounding box center [623, 245] width 262 height 8
click at [508, 231] on div "******" at bounding box center [564, 229] width 145 height 10
drag, startPoint x: 515, startPoint y: 229, endPoint x: 449, endPoint y: 228, distance: 66.1
click at [449, 228] on div "**********" at bounding box center [622, 271] width 813 height 543
type div "******"
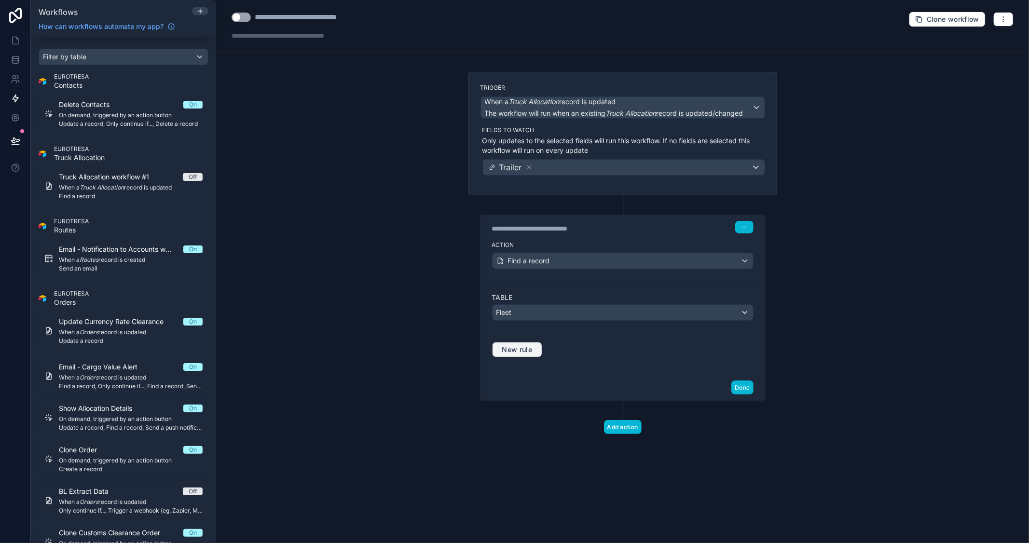
click at [527, 353] on span "New rule" at bounding box center [517, 349] width 38 height 9
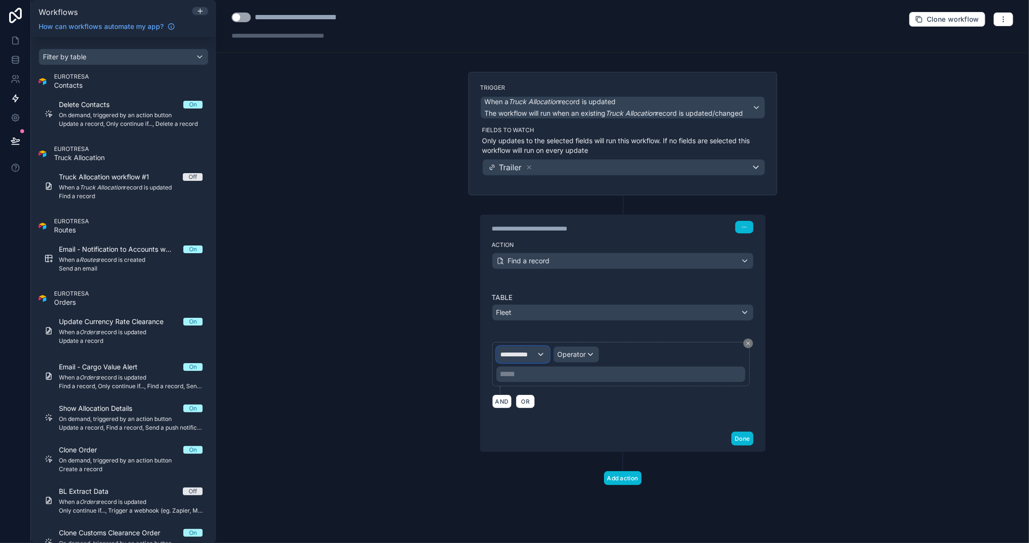
click at [531, 356] on span "**********" at bounding box center [519, 355] width 36 height 10
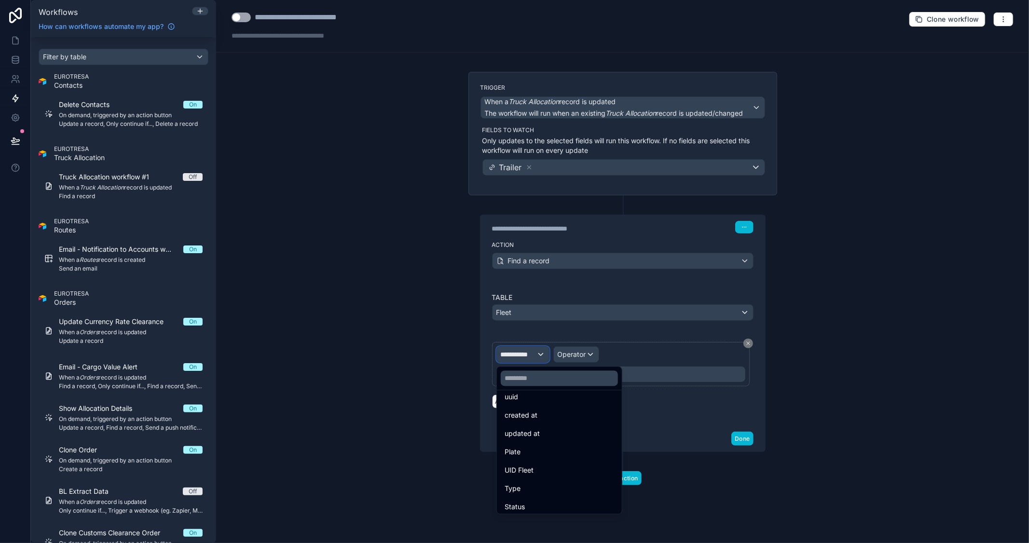
scroll to position [54, 0]
click at [530, 422] on div "Plate" at bounding box center [560, 427] width 110 height 12
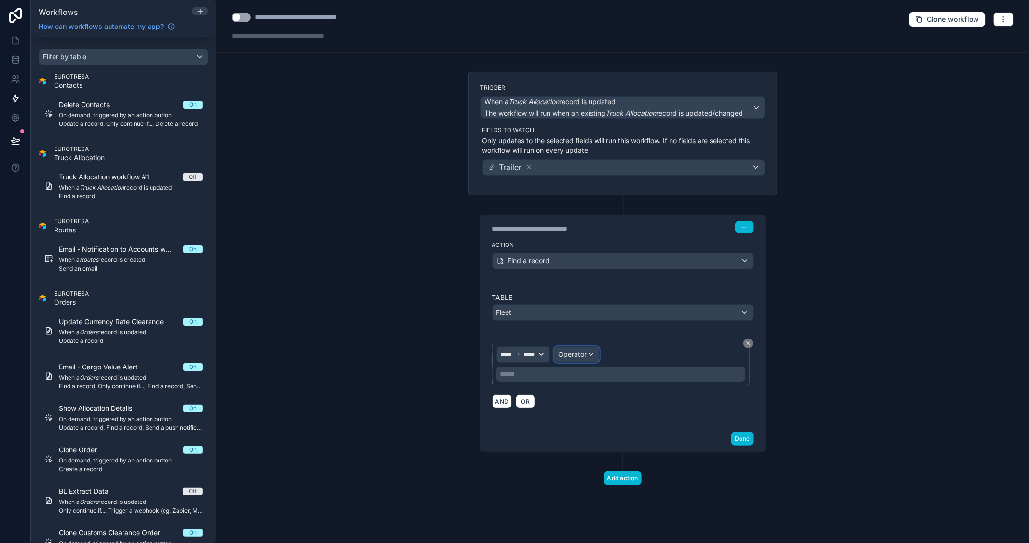
click at [589, 358] on div "Operator" at bounding box center [576, 354] width 45 height 15
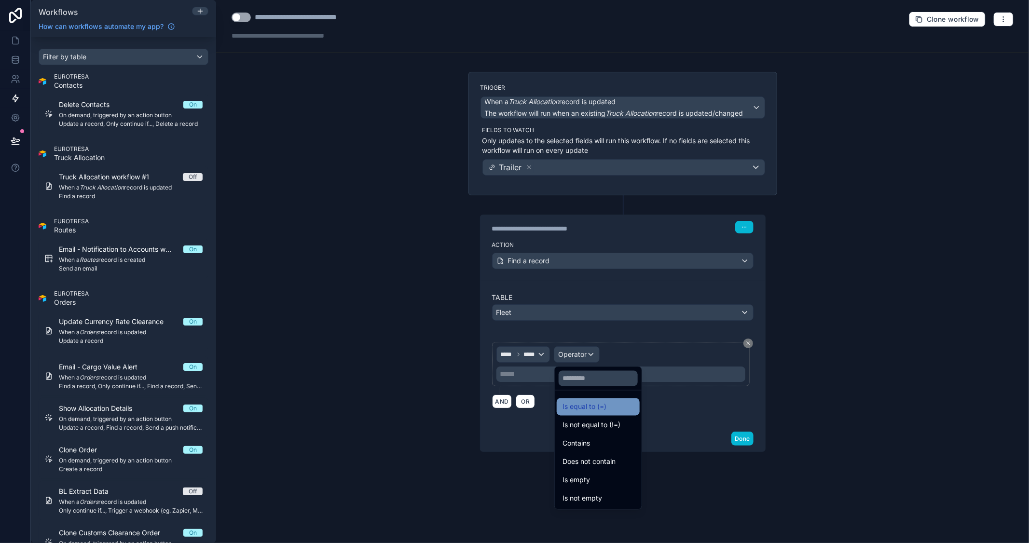
click at [586, 406] on span "Is equal to (=)" at bounding box center [585, 407] width 44 height 12
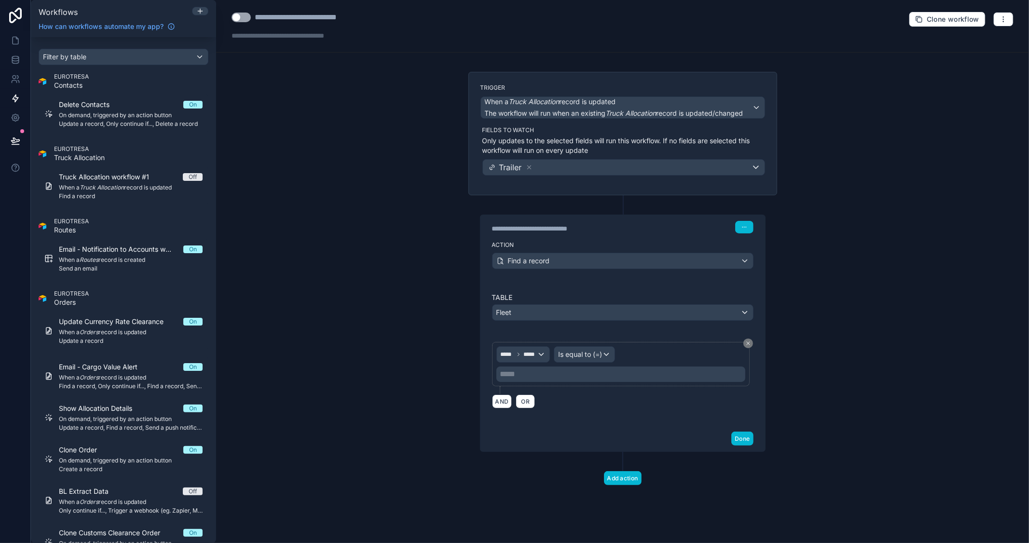
click at [534, 378] on p "***** ﻿" at bounding box center [621, 375] width 243 height 12
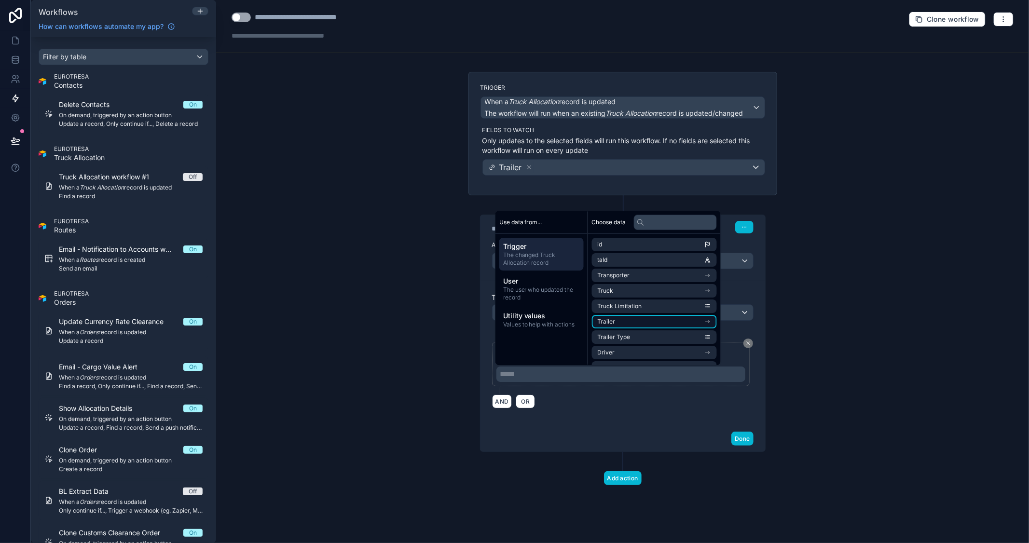
click at [705, 320] on li "Trailer" at bounding box center [654, 322] width 125 height 14
click at [623, 255] on li "id" at bounding box center [654, 262] width 125 height 14
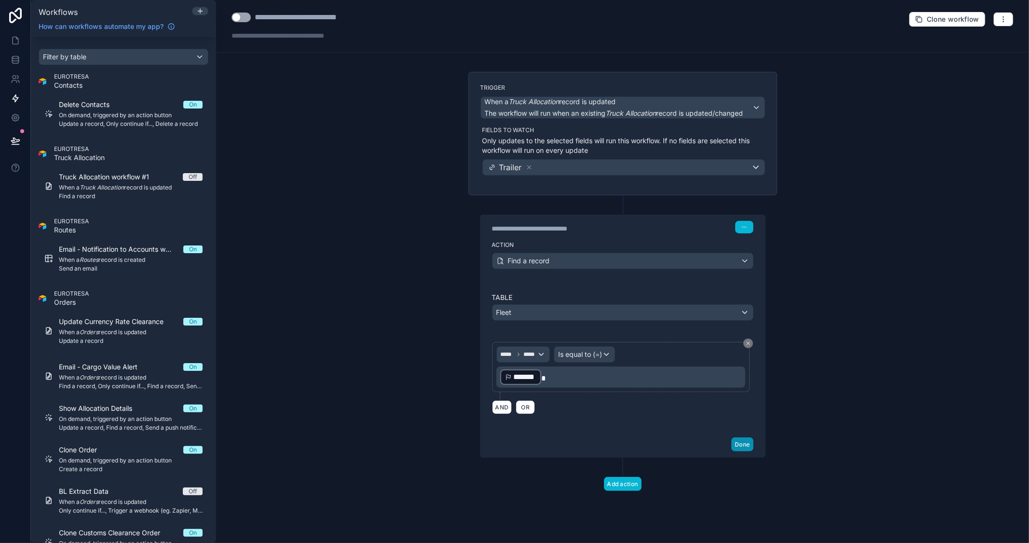
click at [741, 444] on button "Done" at bounding box center [742, 445] width 22 height 14
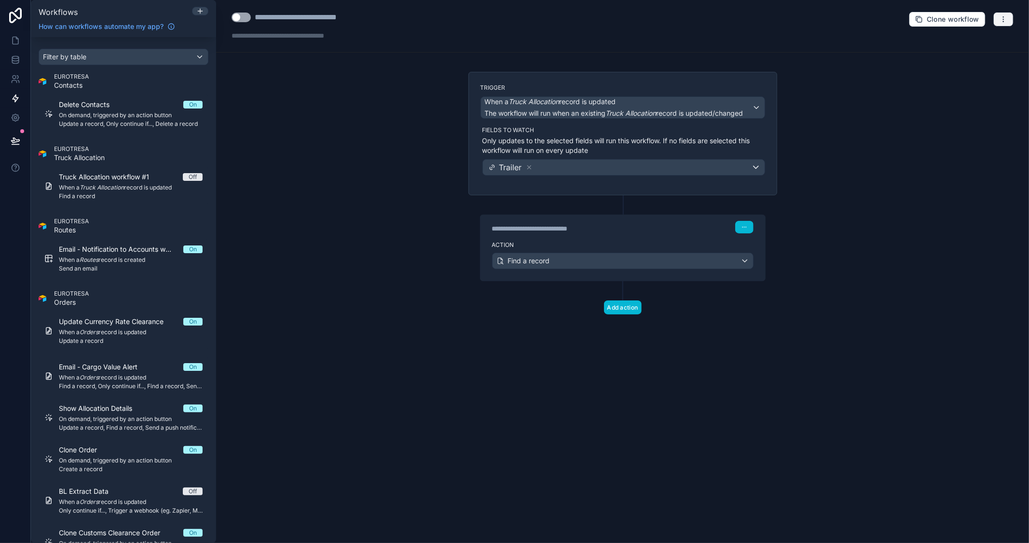
click at [1002, 21] on icon "button" at bounding box center [1004, 19] width 8 height 8
click at [988, 40] on span "Test workflow" at bounding box center [978, 42] width 46 height 8
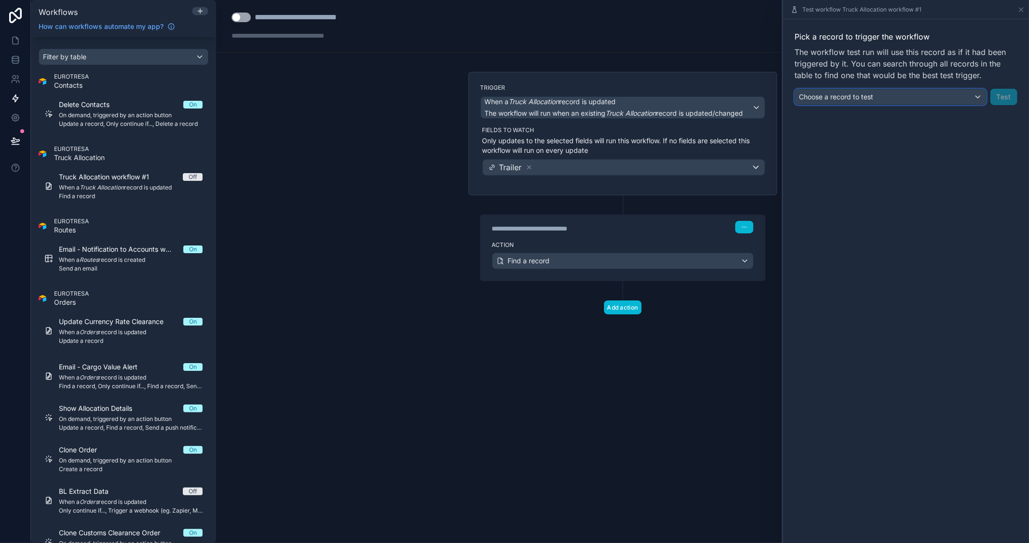
click at [880, 102] on div "Choose a record to test" at bounding box center [890, 96] width 191 height 15
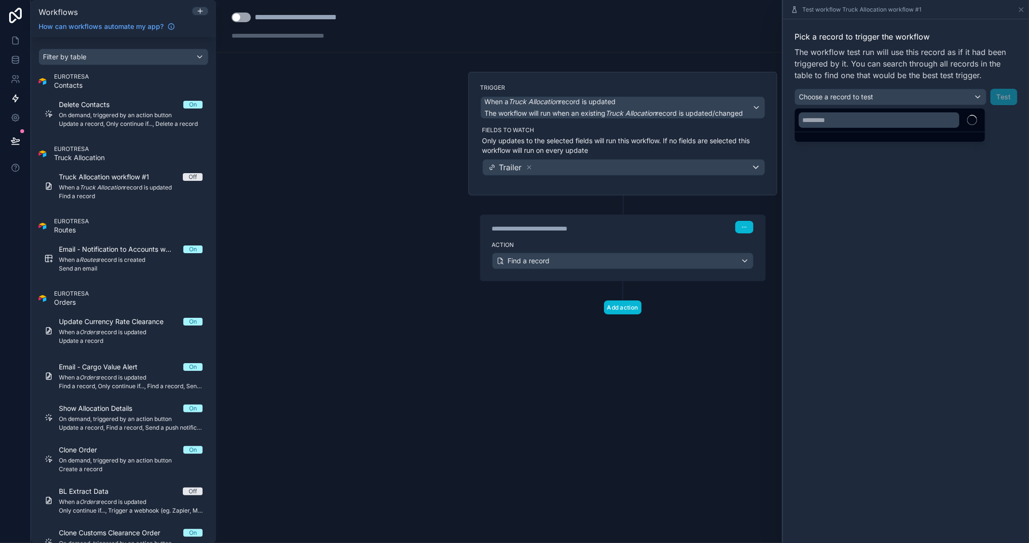
click at [875, 177] on div at bounding box center [906, 271] width 246 height 543
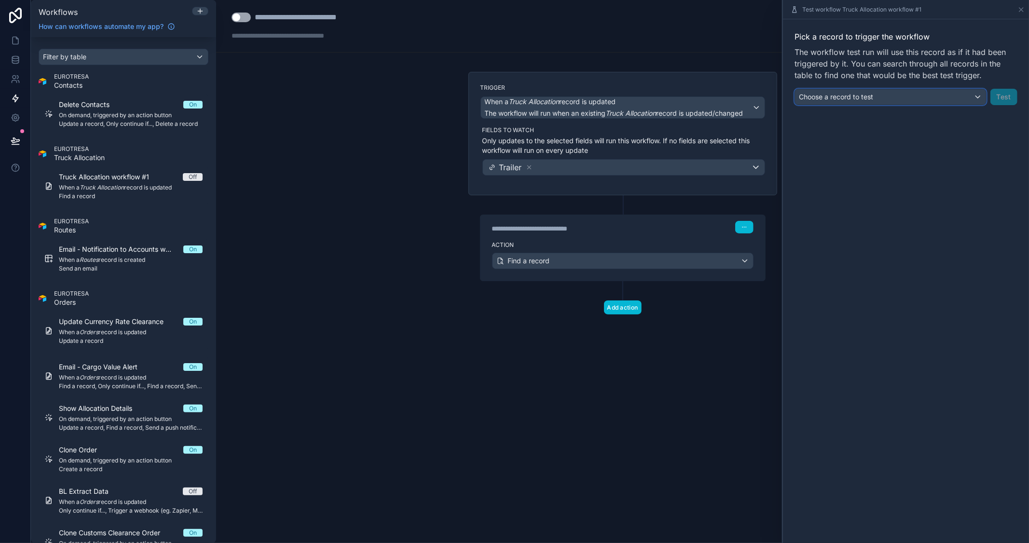
click at [955, 96] on div "Choose a record to test" at bounding box center [890, 96] width 191 height 15
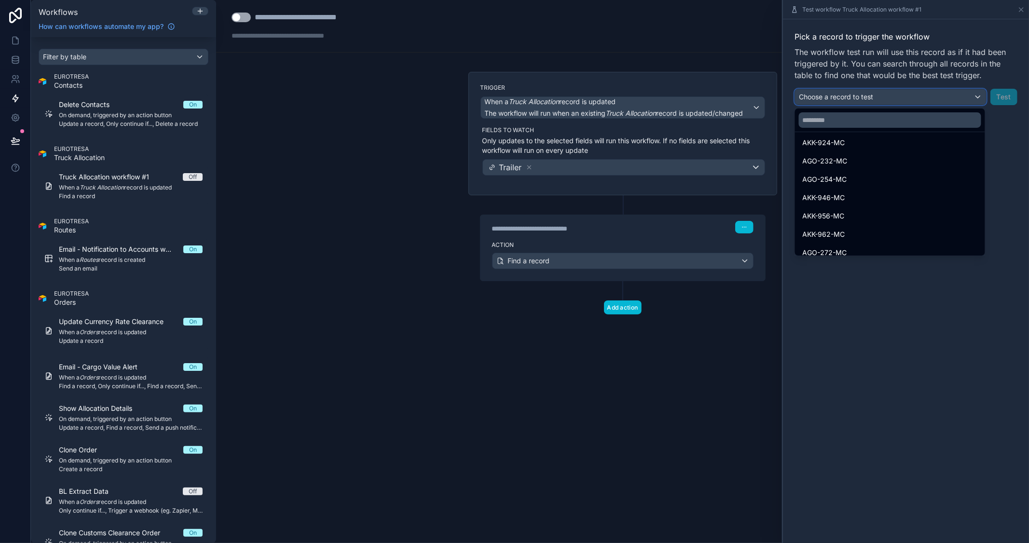
scroll to position [428, 0]
click at [850, 121] on input "text" at bounding box center [890, 119] width 182 height 15
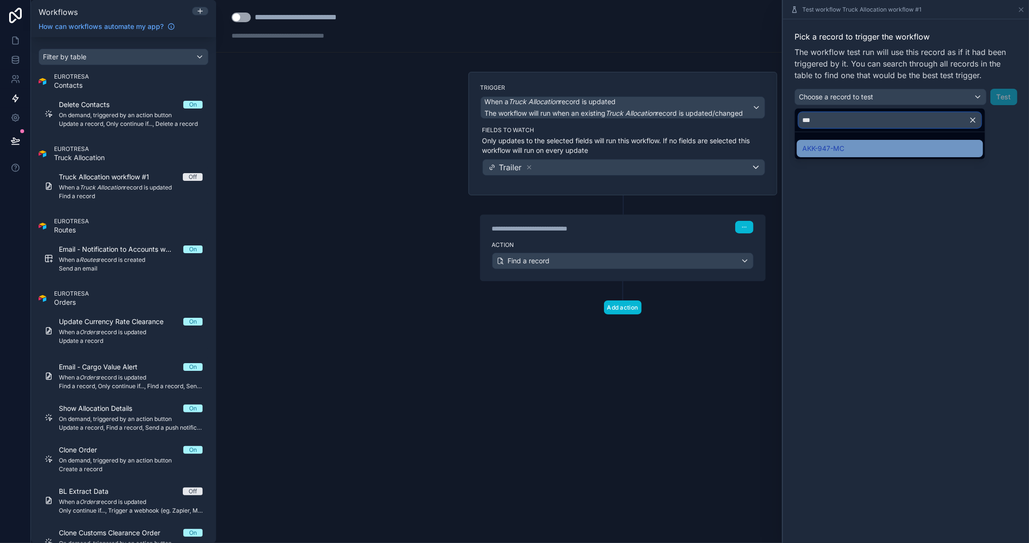
type input "***"
click at [840, 147] on span "AKK-947-MC" at bounding box center [824, 149] width 42 height 12
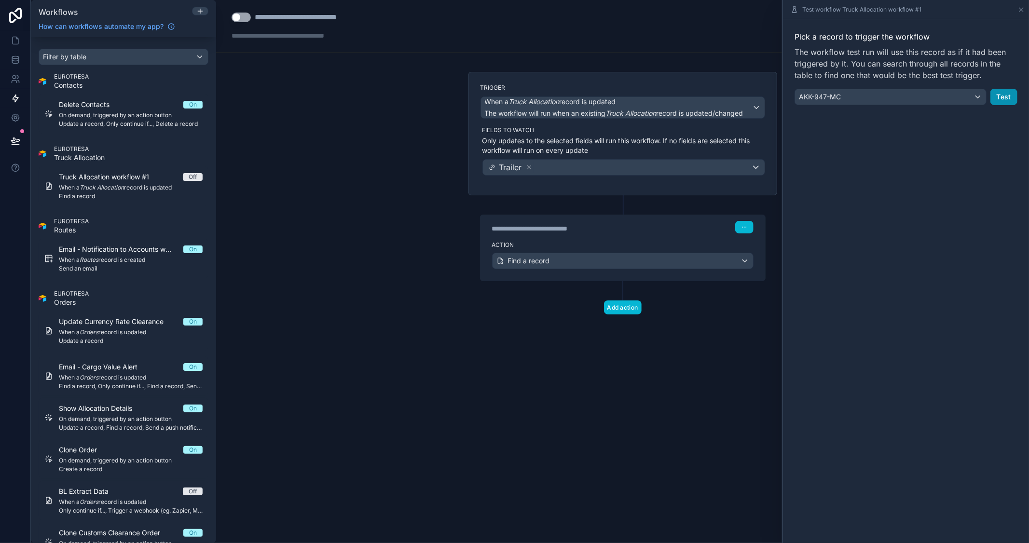
click at [1005, 99] on button "Test" at bounding box center [1004, 97] width 27 height 16
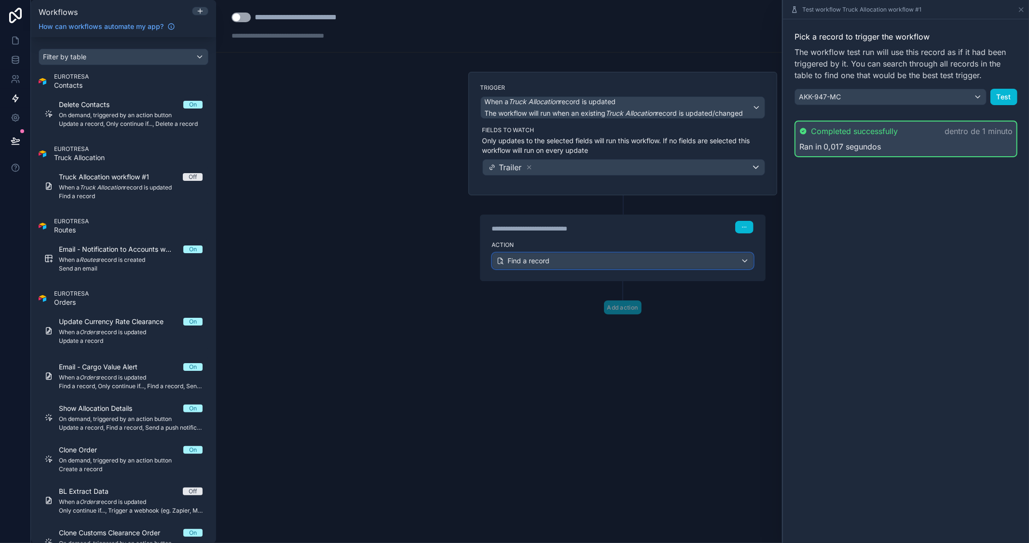
click at [630, 264] on div "Find a record" at bounding box center [623, 260] width 261 height 15
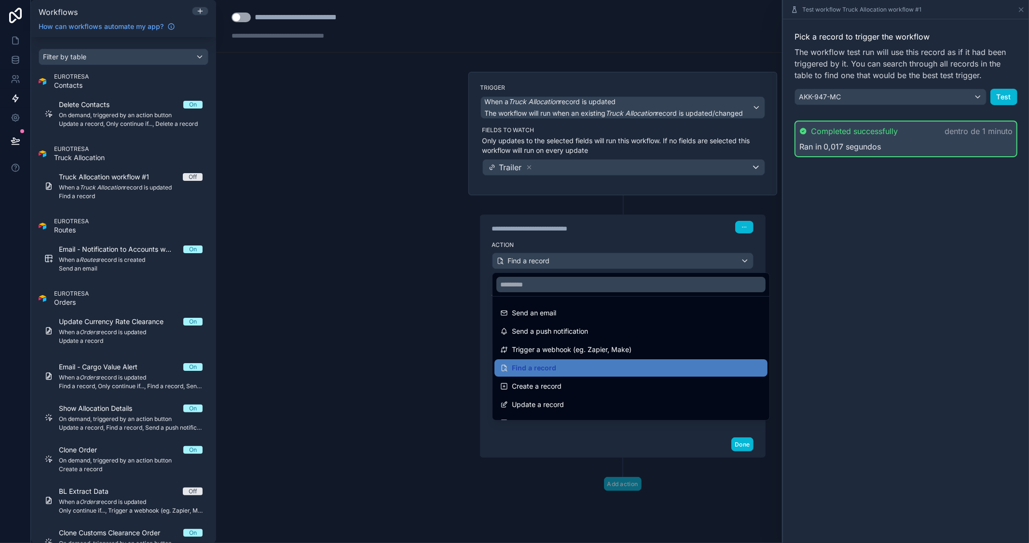
click at [577, 233] on div at bounding box center [514, 271] width 1029 height 543
